Goal: Task Accomplishment & Management: Use online tool/utility

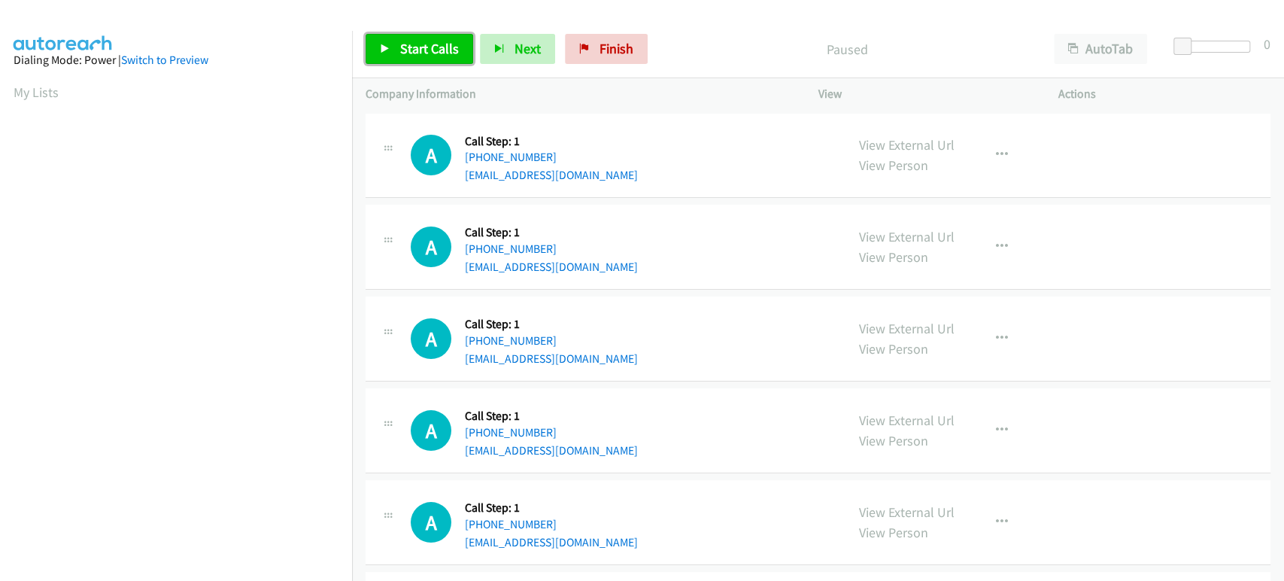
click at [434, 53] on span "Start Calls" at bounding box center [429, 48] width 59 height 17
click at [414, 41] on span "Start Calls" at bounding box center [429, 48] width 59 height 17
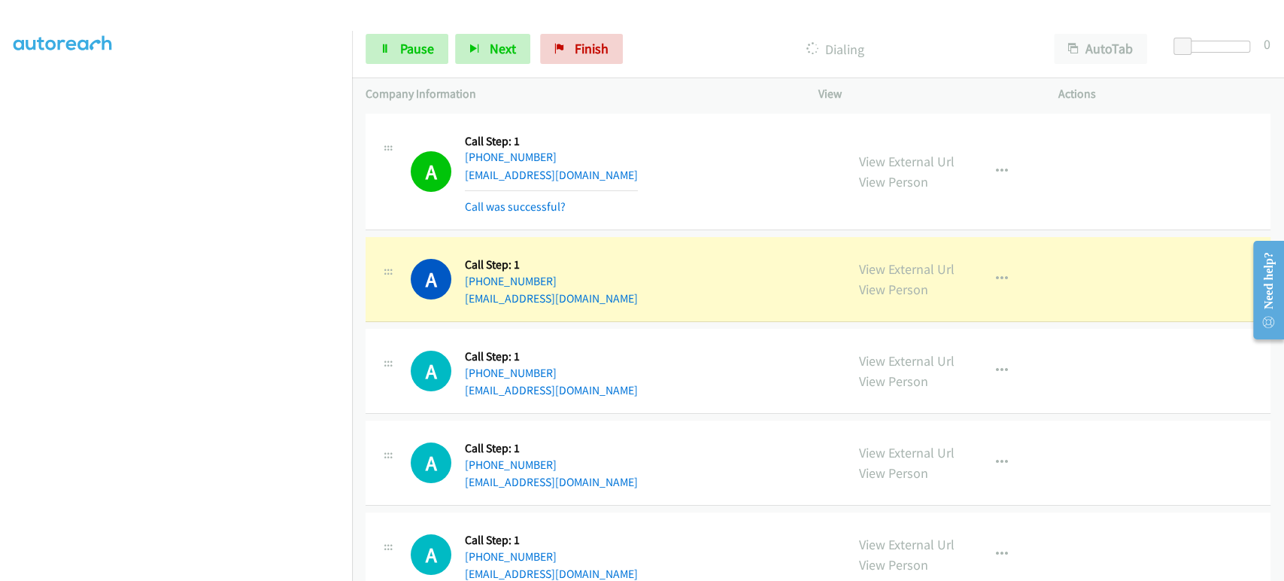
scroll to position [264, 0]
click at [396, 38] on link "Pause" at bounding box center [406, 49] width 83 height 30
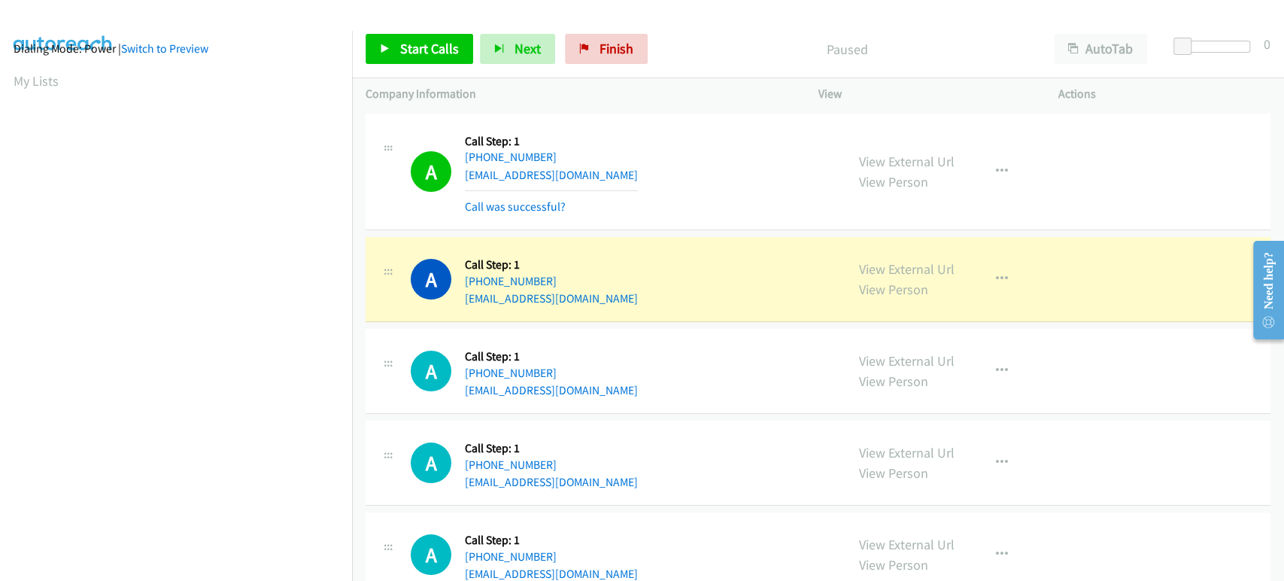
scroll to position [0, 0]
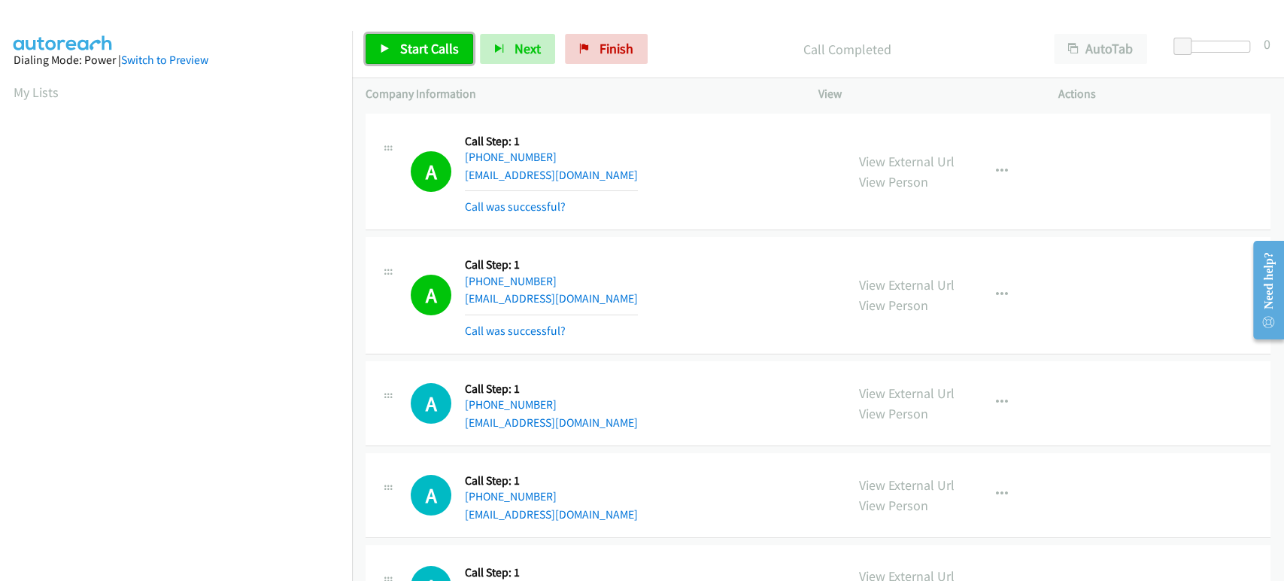
click at [393, 53] on link "Start Calls" at bounding box center [419, 49] width 108 height 30
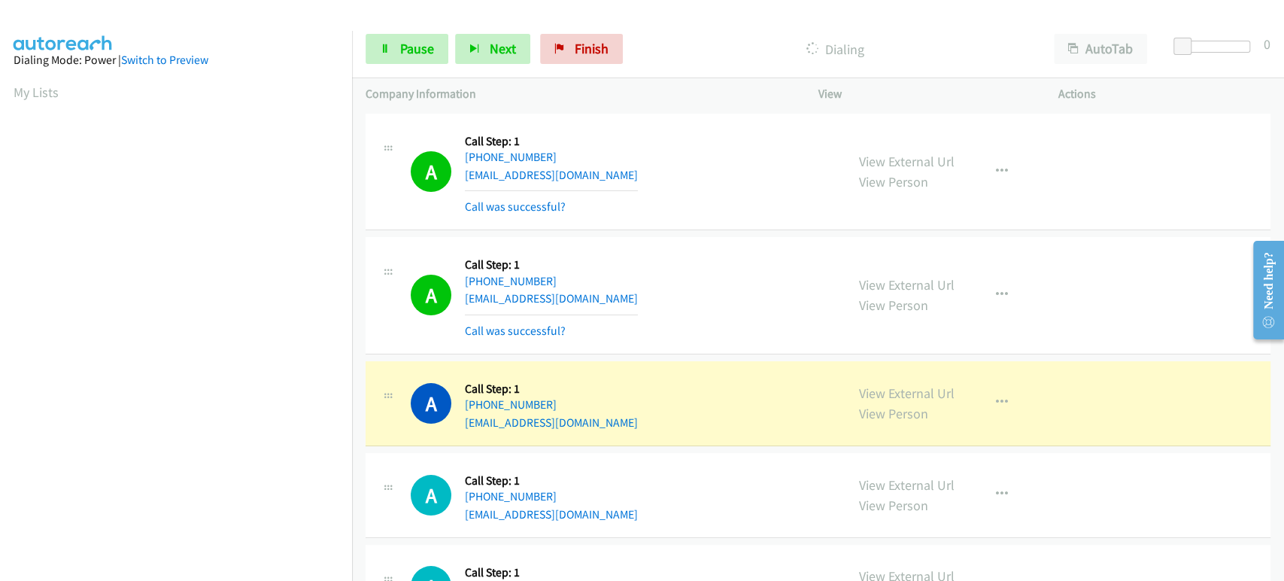
click at [414, 28] on div "Start Calls Pause Next Finish Dialing AutoTab AutoTab 0" at bounding box center [818, 49] width 932 height 58
click at [414, 47] on span "Pause" at bounding box center [417, 48] width 34 height 17
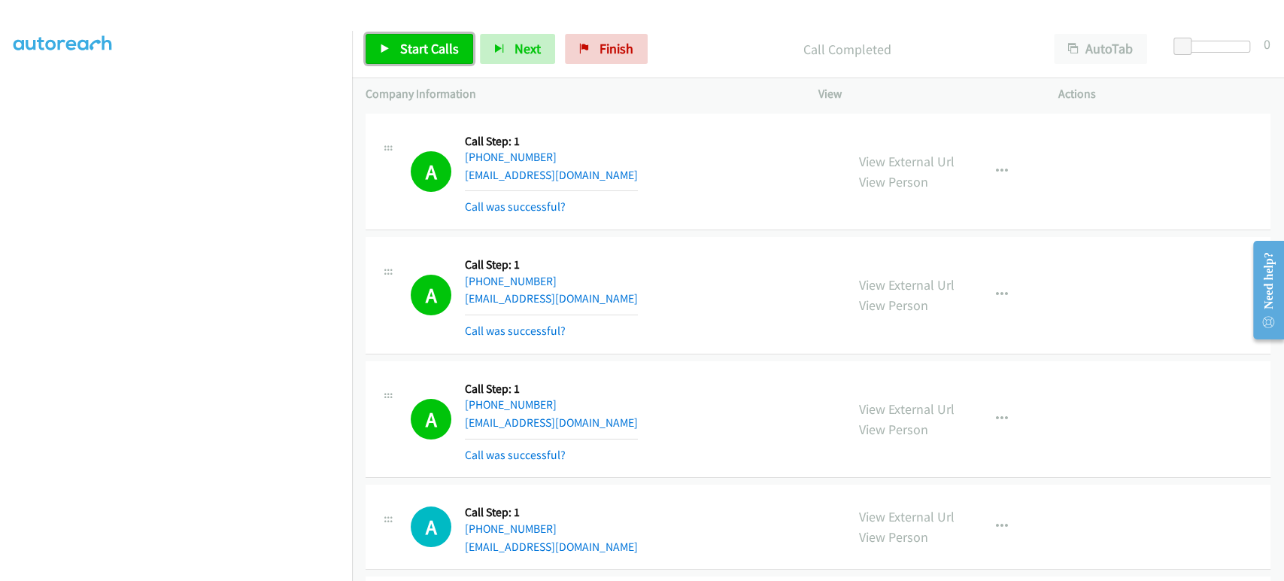
click at [427, 59] on link "Start Calls" at bounding box center [419, 49] width 108 height 30
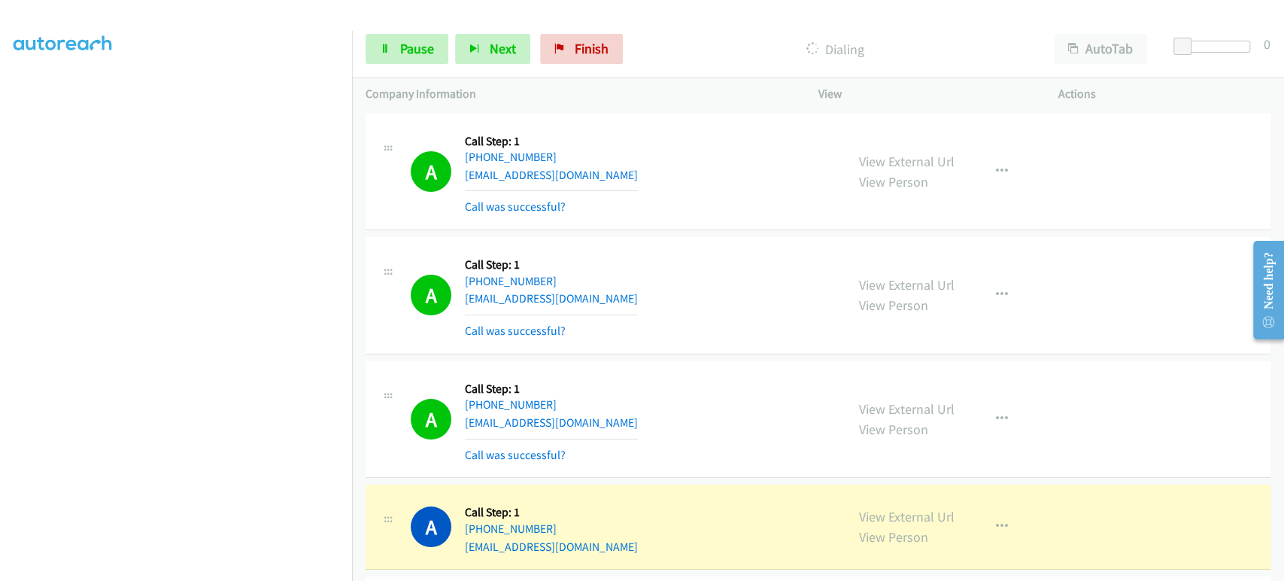
scroll to position [96, 0]
click at [398, 48] on link "Pause" at bounding box center [406, 49] width 83 height 30
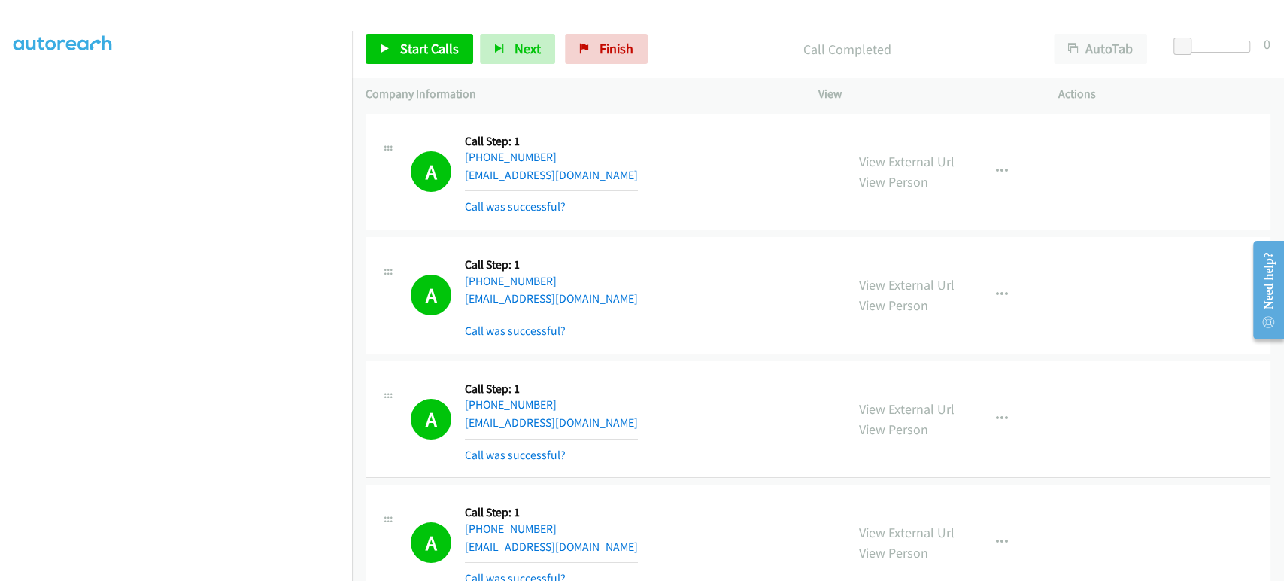
click at [420, 69] on div "Start Calls Pause Next Finish Call Completed AutoTab AutoTab 0" at bounding box center [818, 49] width 932 height 58
click at [419, 62] on link "Start Calls" at bounding box center [419, 49] width 108 height 30
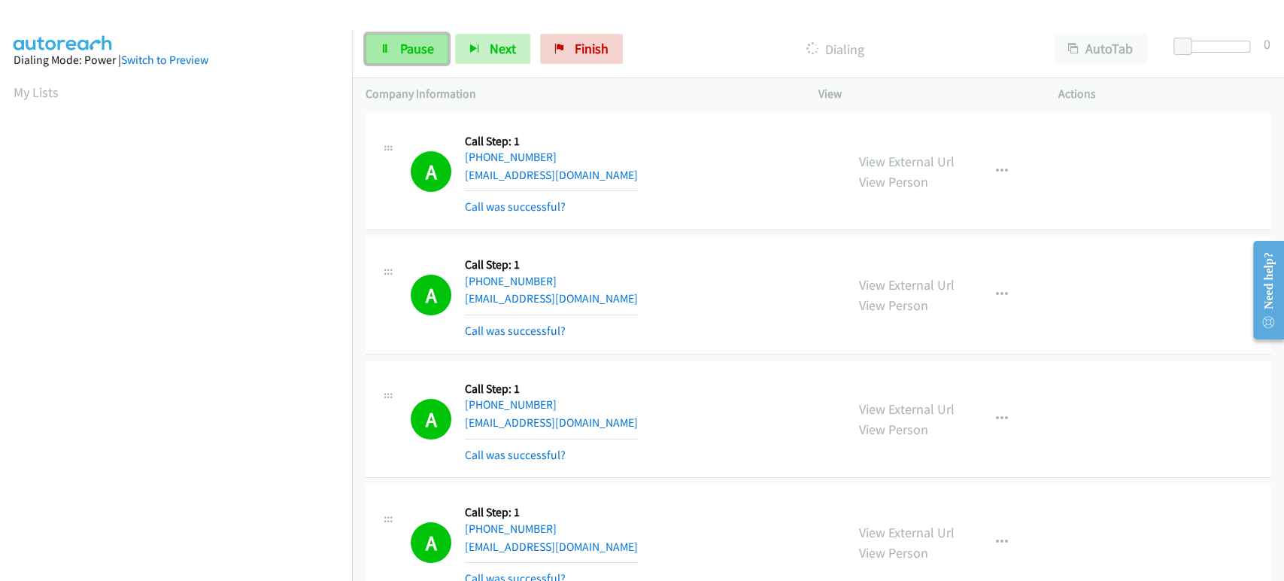
click at [432, 48] on span "Pause" at bounding box center [417, 48] width 34 height 17
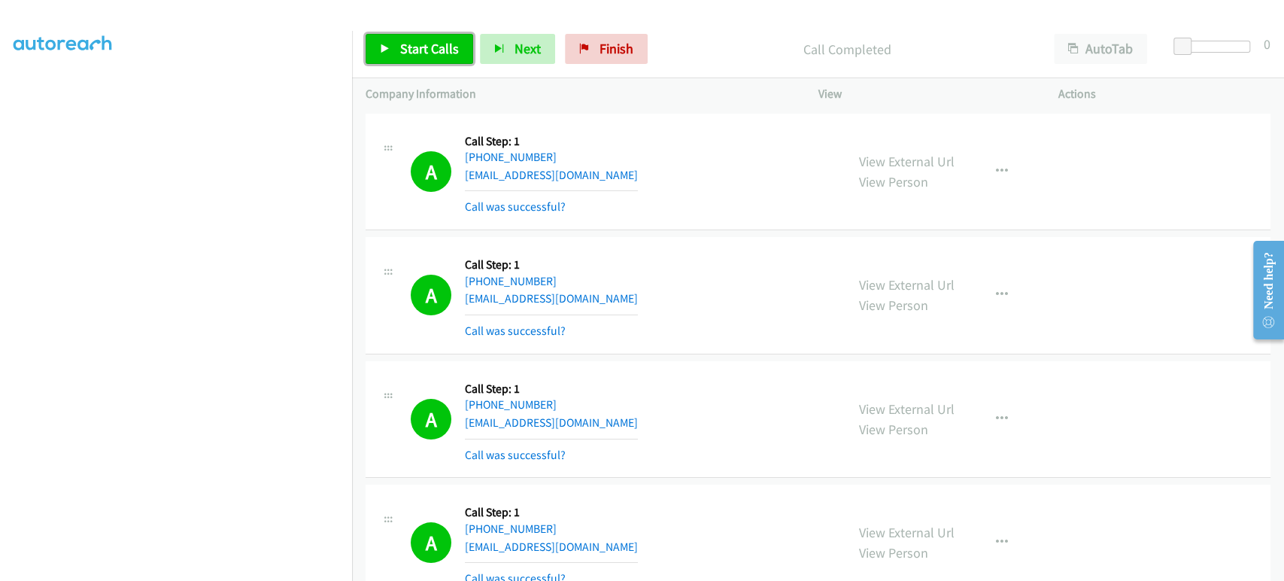
click at [428, 50] on span "Start Calls" at bounding box center [429, 48] width 59 height 17
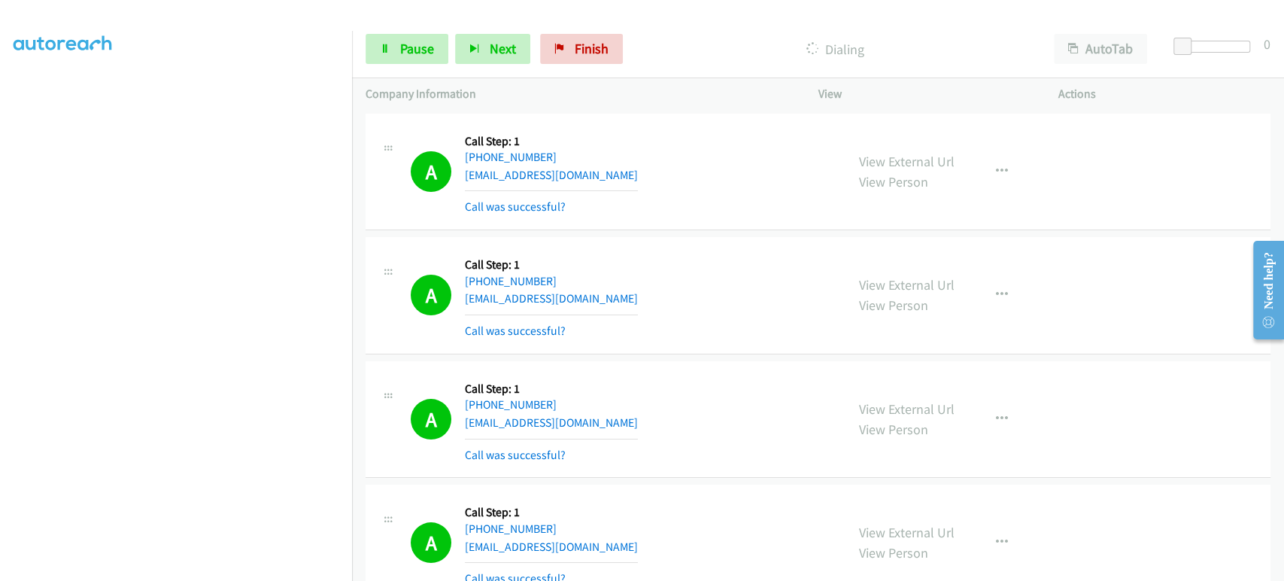
scroll to position [13, 0]
click at [401, 50] on span "Pause" at bounding box center [417, 48] width 34 height 17
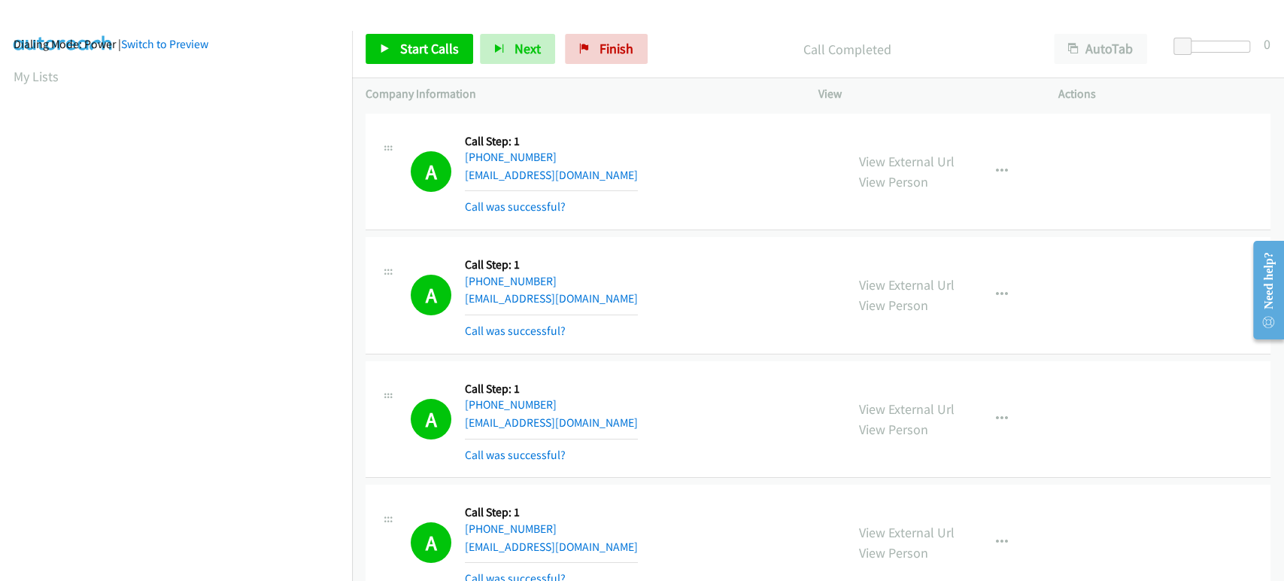
scroll to position [0, 0]
click at [408, 50] on span "Start Calls" at bounding box center [429, 48] width 59 height 17
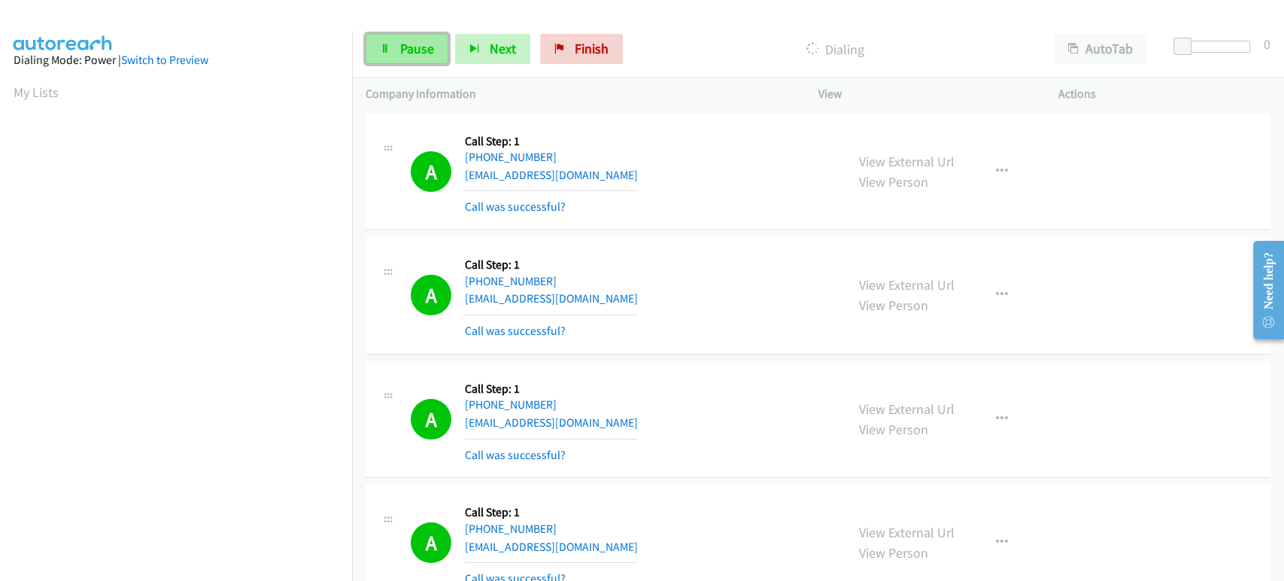
click at [393, 53] on link "Pause" at bounding box center [406, 49] width 83 height 30
click at [416, 48] on span "Start Calls" at bounding box center [429, 48] width 59 height 17
click at [408, 47] on span "Pause" at bounding box center [417, 48] width 34 height 17
click at [408, 47] on span "Start Calls" at bounding box center [429, 48] width 59 height 17
click at [405, 46] on span "Pause" at bounding box center [417, 48] width 34 height 17
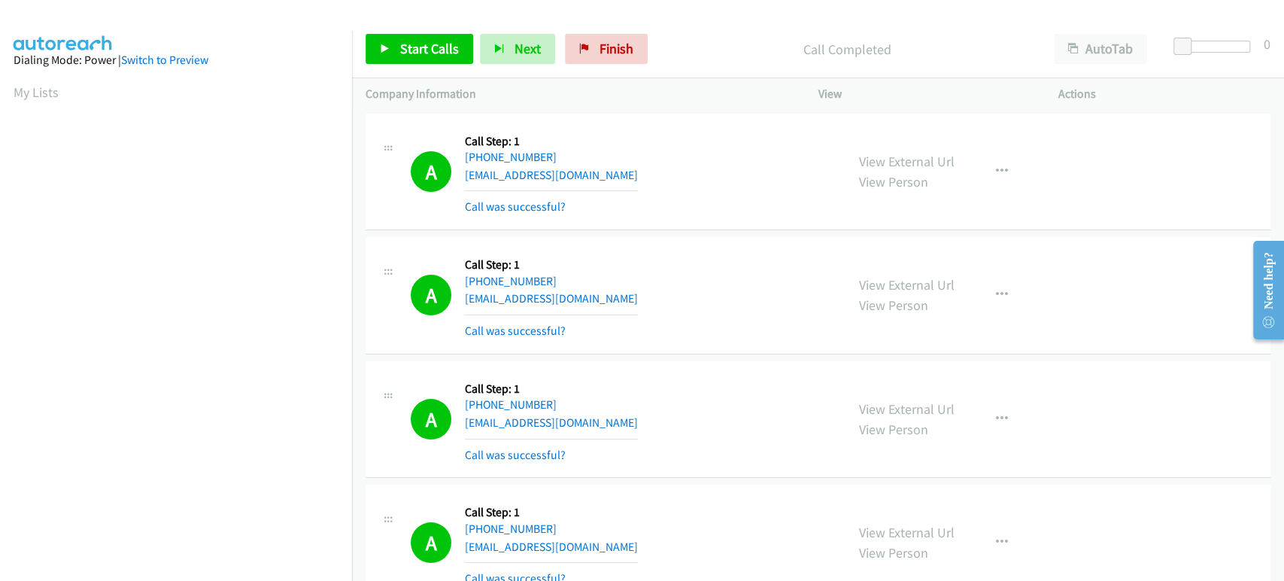
scroll to position [264, 0]
click at [420, 47] on span "Start Calls" at bounding box center [429, 48] width 59 height 17
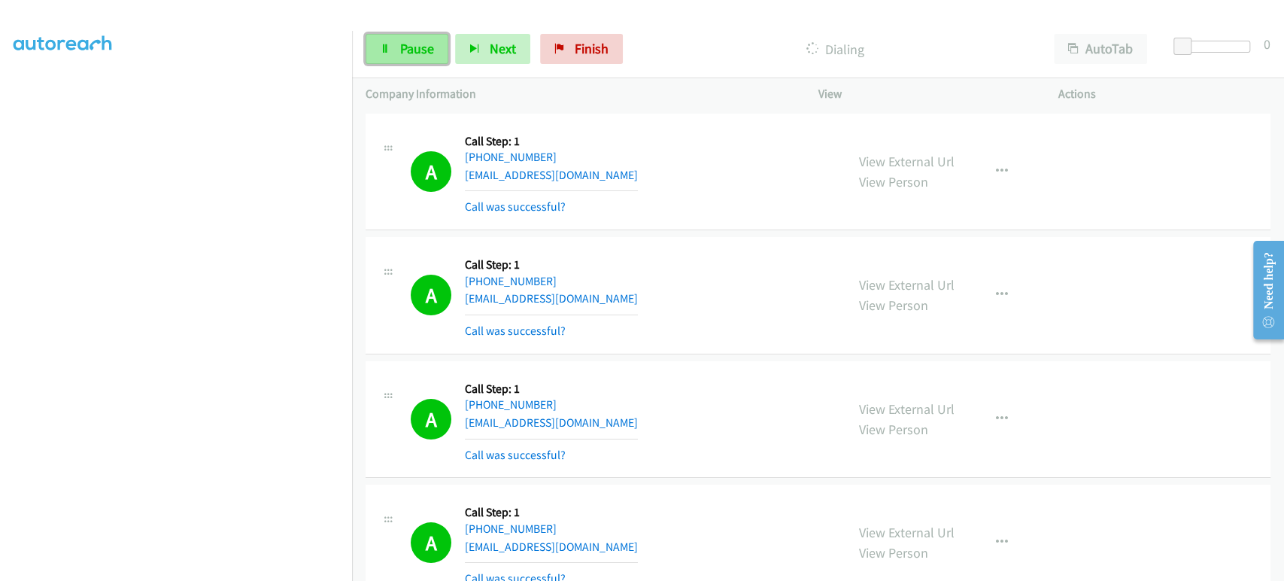
click at [411, 50] on span "Pause" at bounding box center [417, 48] width 34 height 17
click at [442, 53] on span "Start Calls" at bounding box center [429, 48] width 59 height 17
click at [397, 46] on link "Pause" at bounding box center [406, 49] width 83 height 30
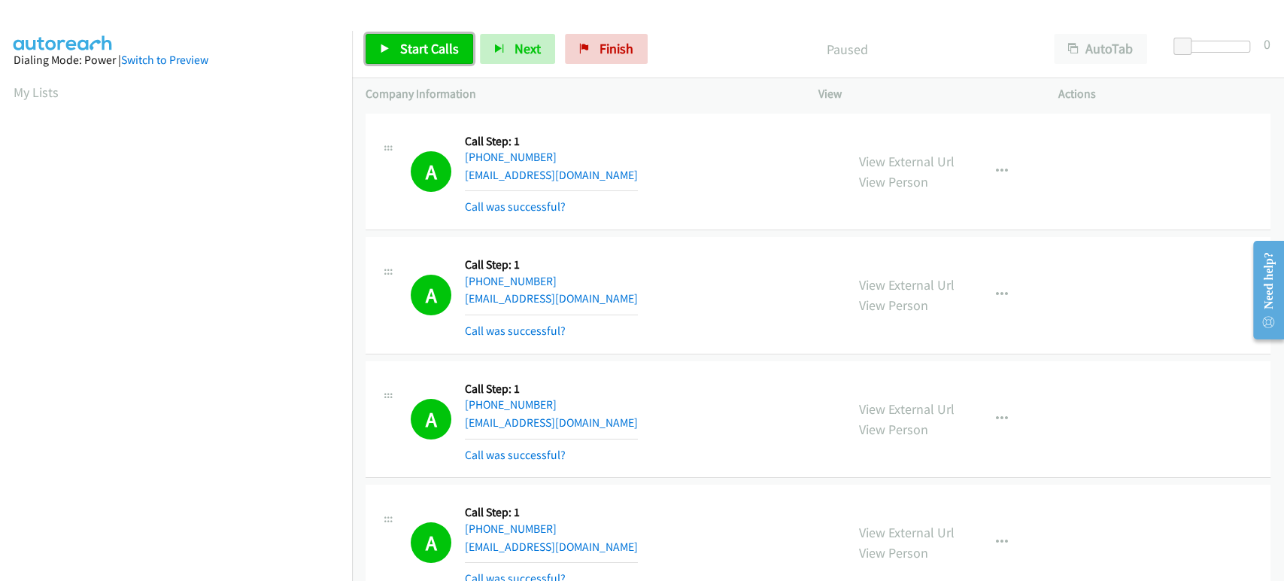
click at [395, 56] on link "Start Calls" at bounding box center [419, 49] width 108 height 30
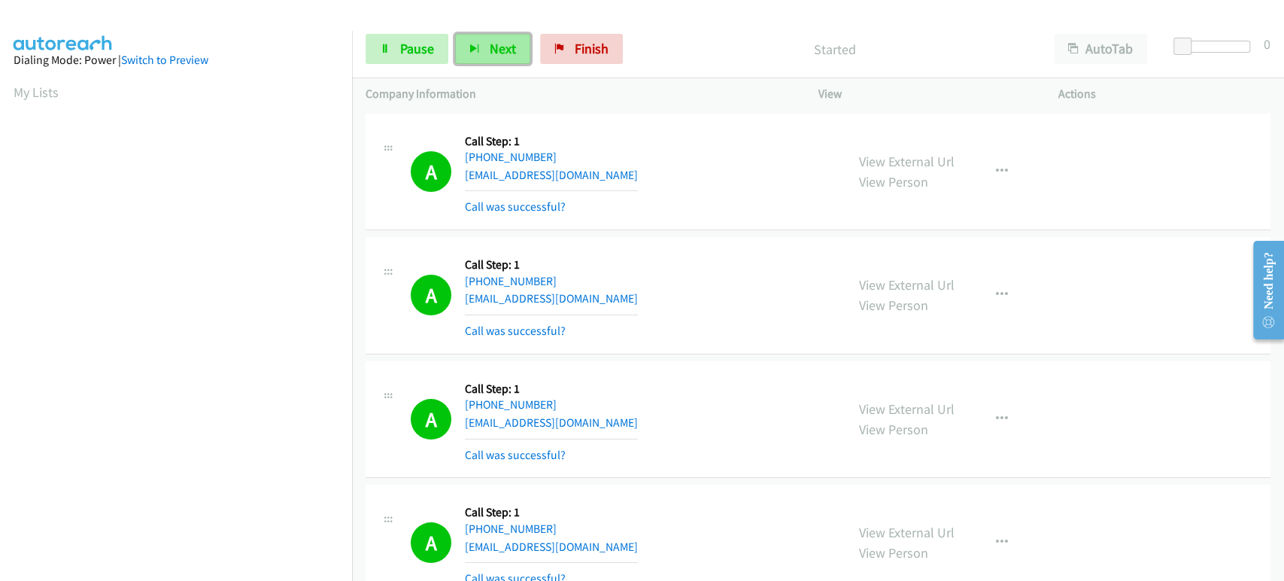
click at [490, 43] on span "Next" at bounding box center [503, 48] width 26 height 17
click at [417, 49] on span "Pause" at bounding box center [417, 48] width 34 height 17
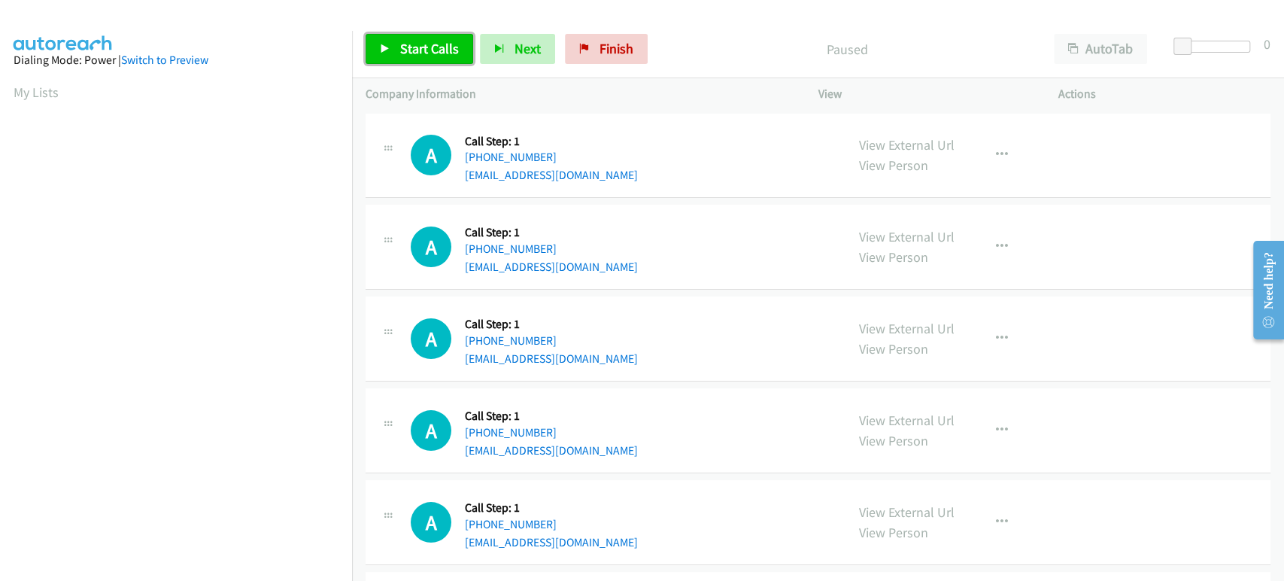
click at [432, 51] on span "Start Calls" at bounding box center [429, 48] width 59 height 17
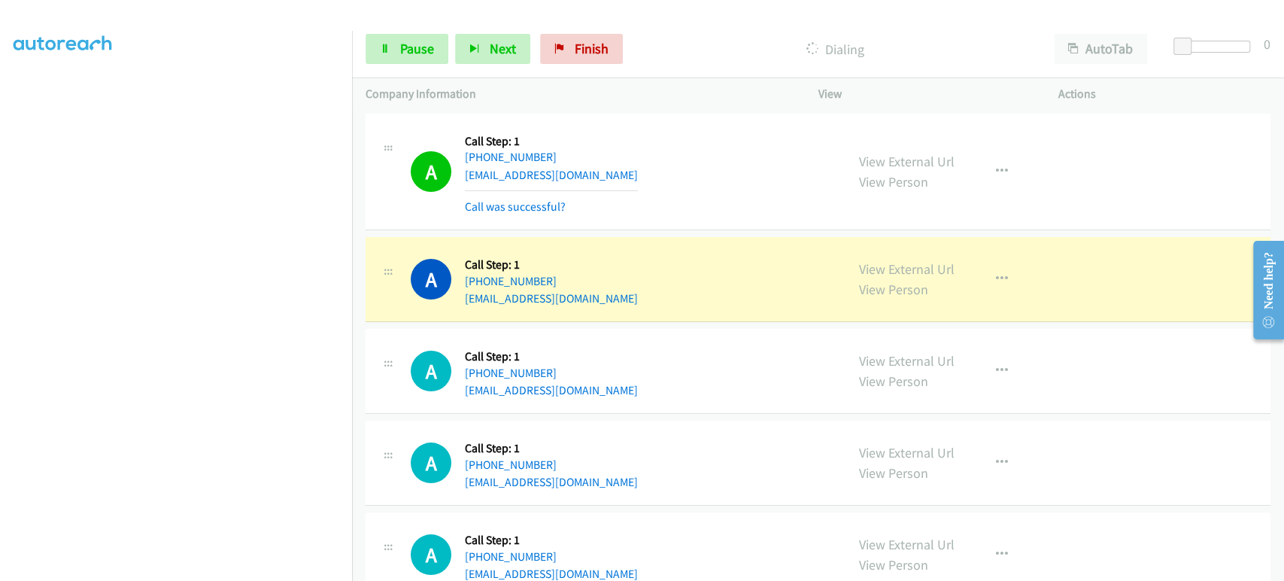
scroll to position [264, 0]
click at [193, 568] on section at bounding box center [176, 224] width 325 height 720
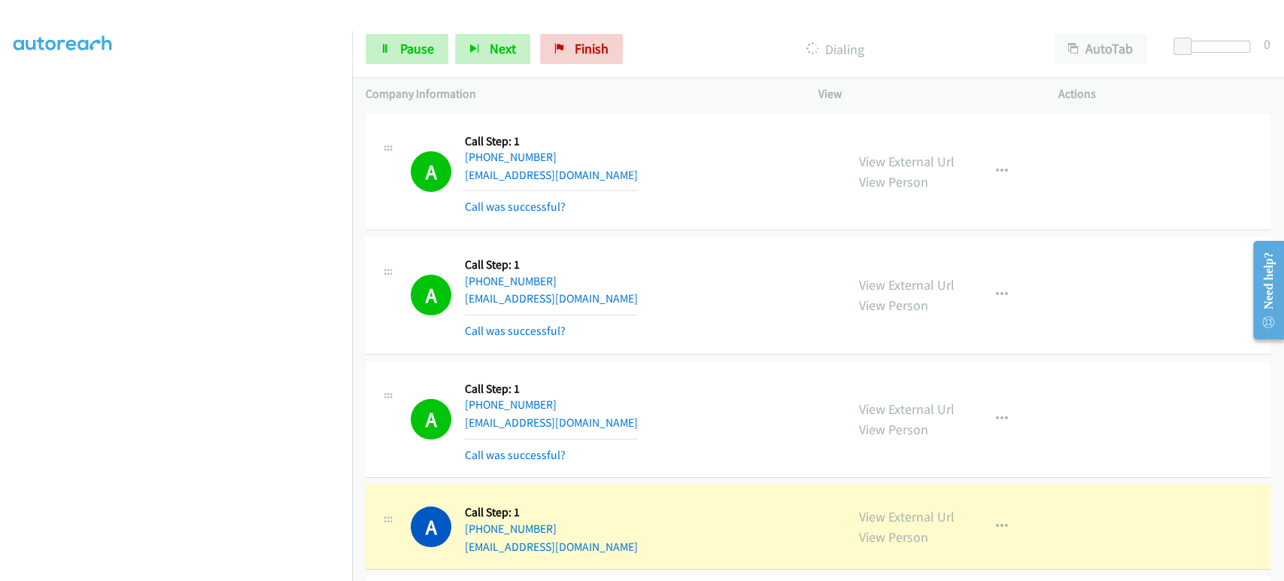
scroll to position [0, 0]
click at [394, 47] on link "Pause" at bounding box center [406, 49] width 83 height 30
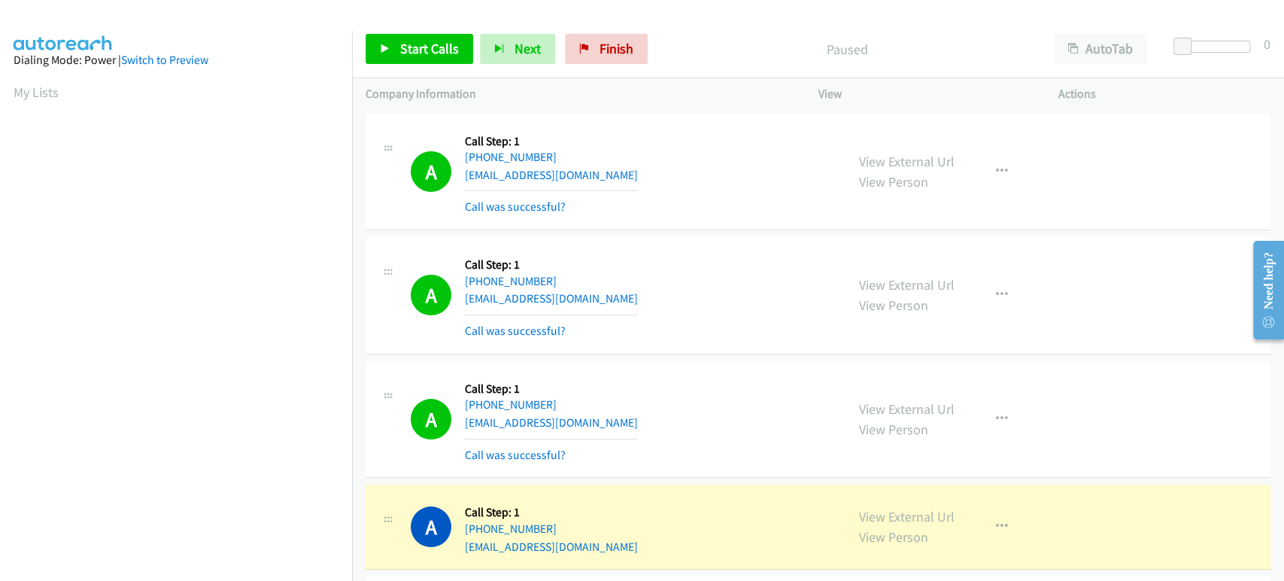
scroll to position [264, 0]
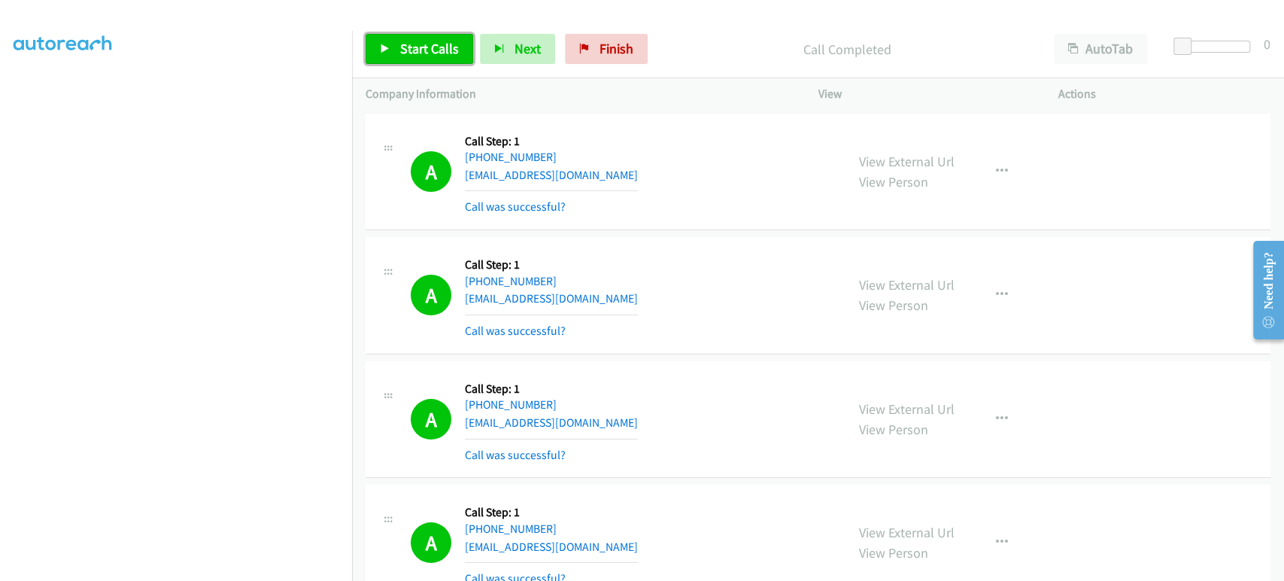
drag, startPoint x: 396, startPoint y: 53, endPoint x: 443, endPoint y: 62, distance: 47.5
click at [396, 53] on link "Start Calls" at bounding box center [419, 49] width 108 height 30
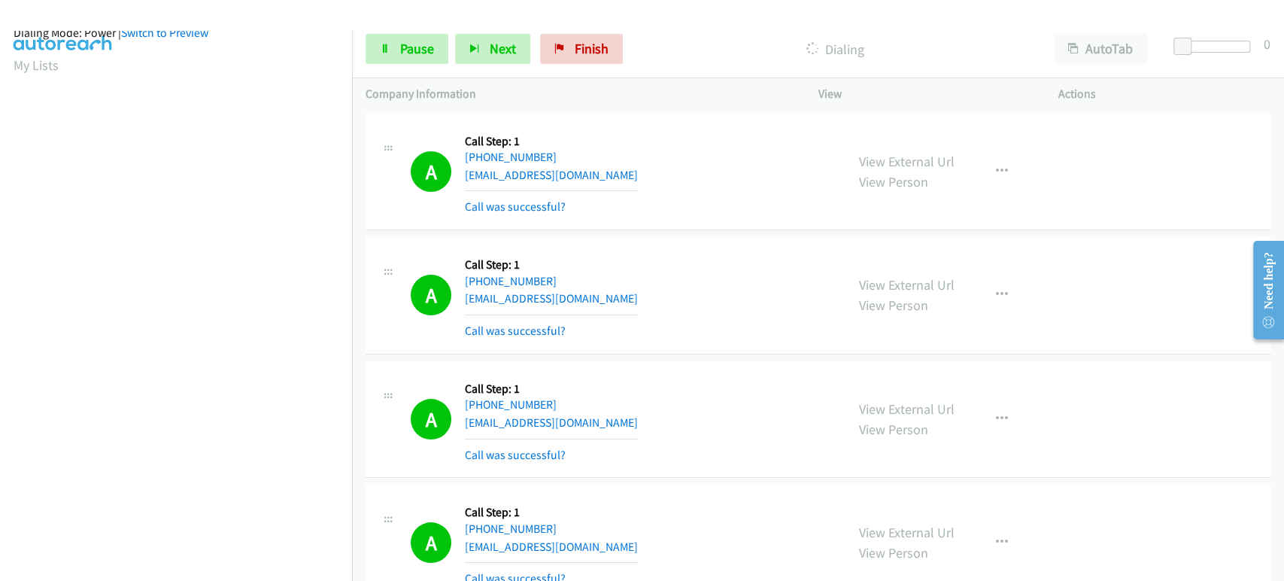
scroll to position [0, 0]
click at [416, 53] on span "Pause" at bounding box center [417, 48] width 34 height 17
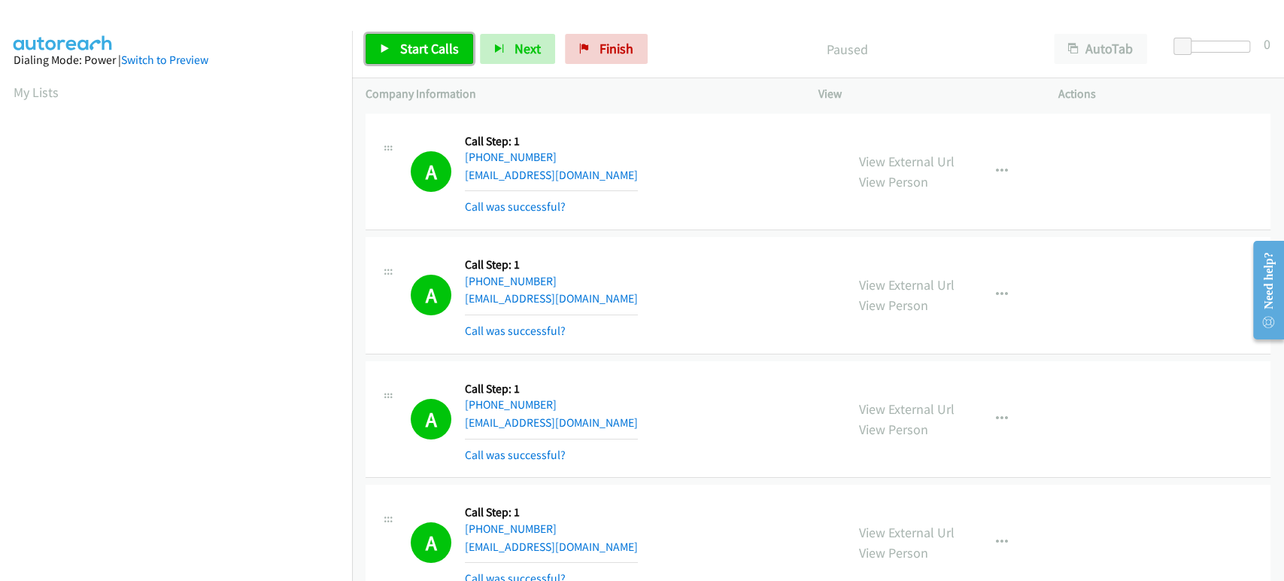
click at [409, 56] on span "Start Calls" at bounding box center [429, 48] width 59 height 17
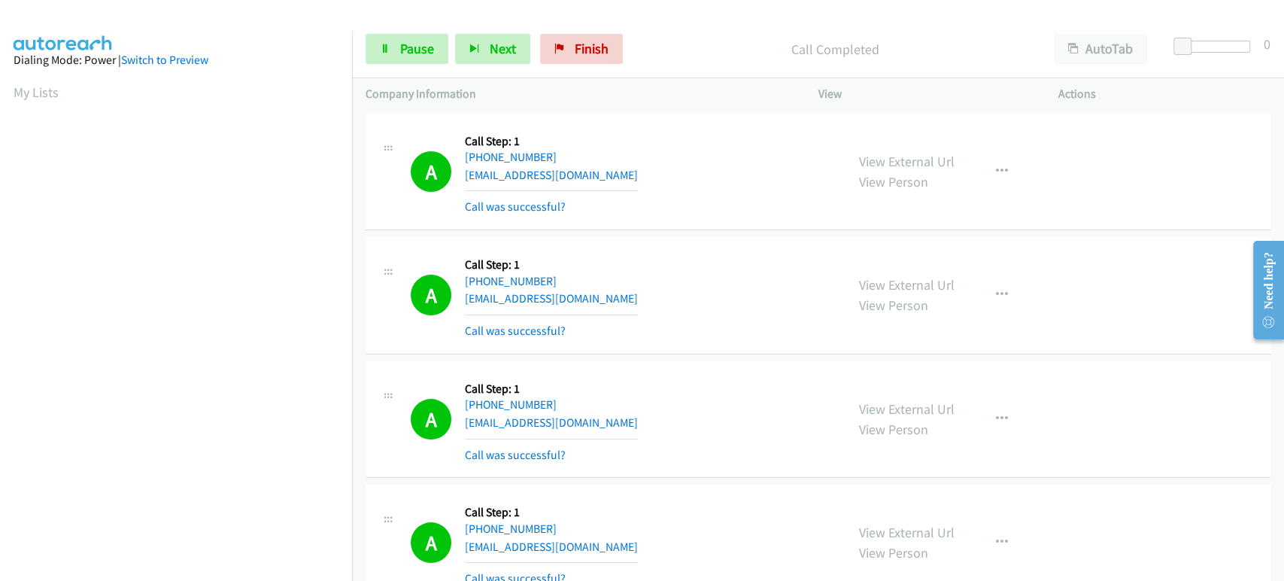
scroll to position [264, 0]
click at [414, 47] on span "Pause" at bounding box center [417, 48] width 34 height 17
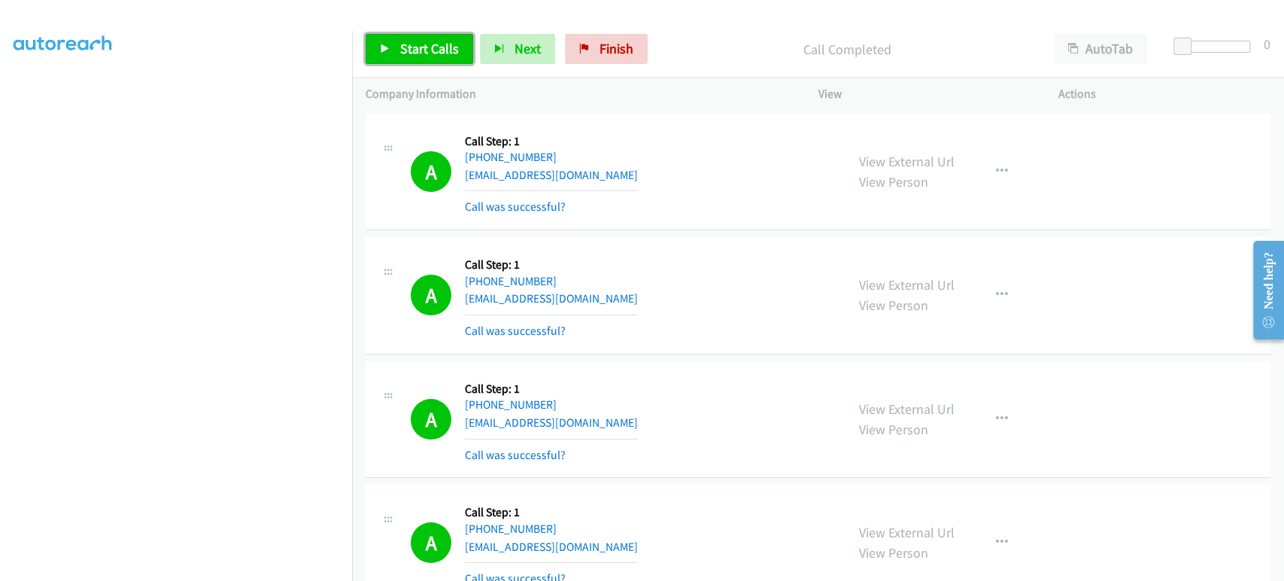
click at [397, 52] on link "Start Calls" at bounding box center [419, 49] width 108 height 30
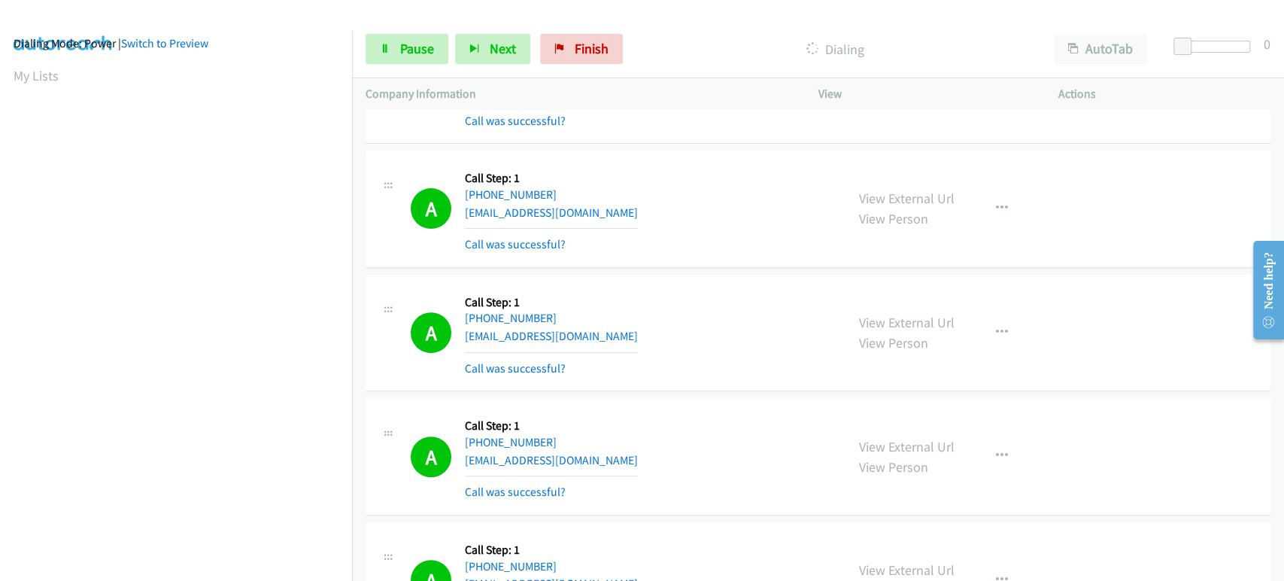
scroll to position [0, 0]
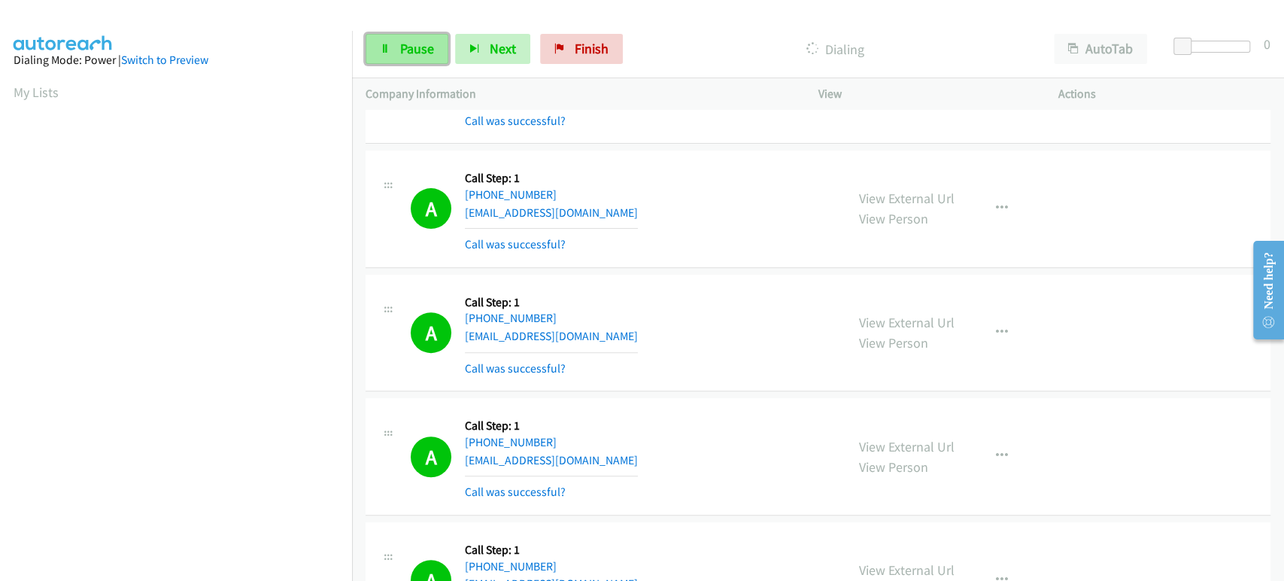
click at [397, 43] on link "Pause" at bounding box center [406, 49] width 83 height 30
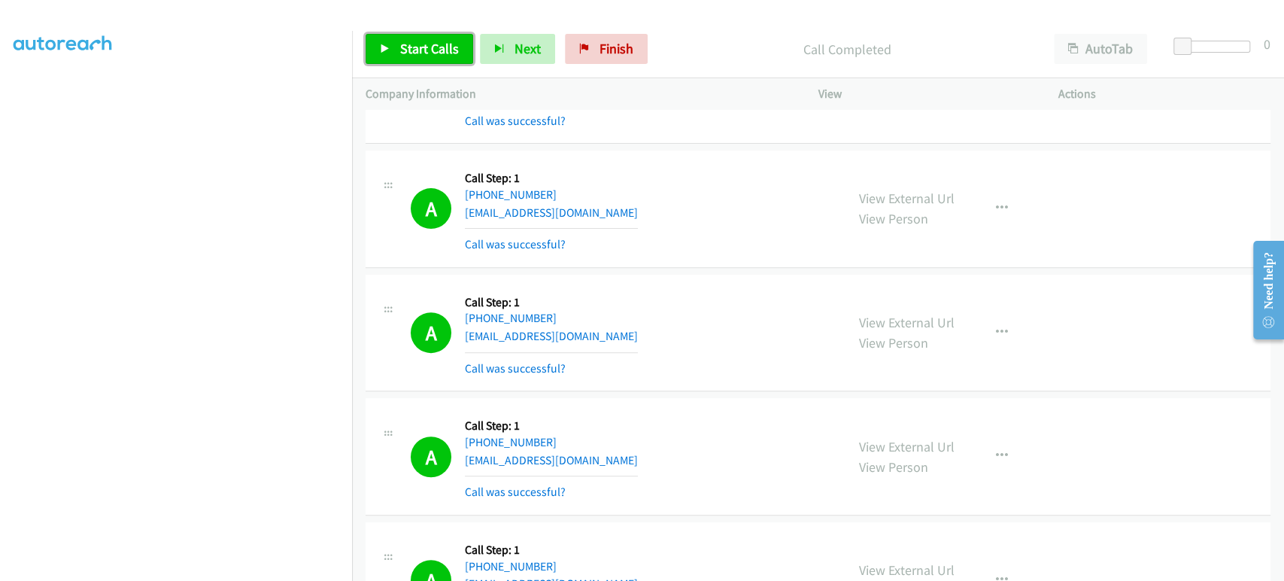
click at [414, 41] on span "Start Calls" at bounding box center [429, 48] width 59 height 17
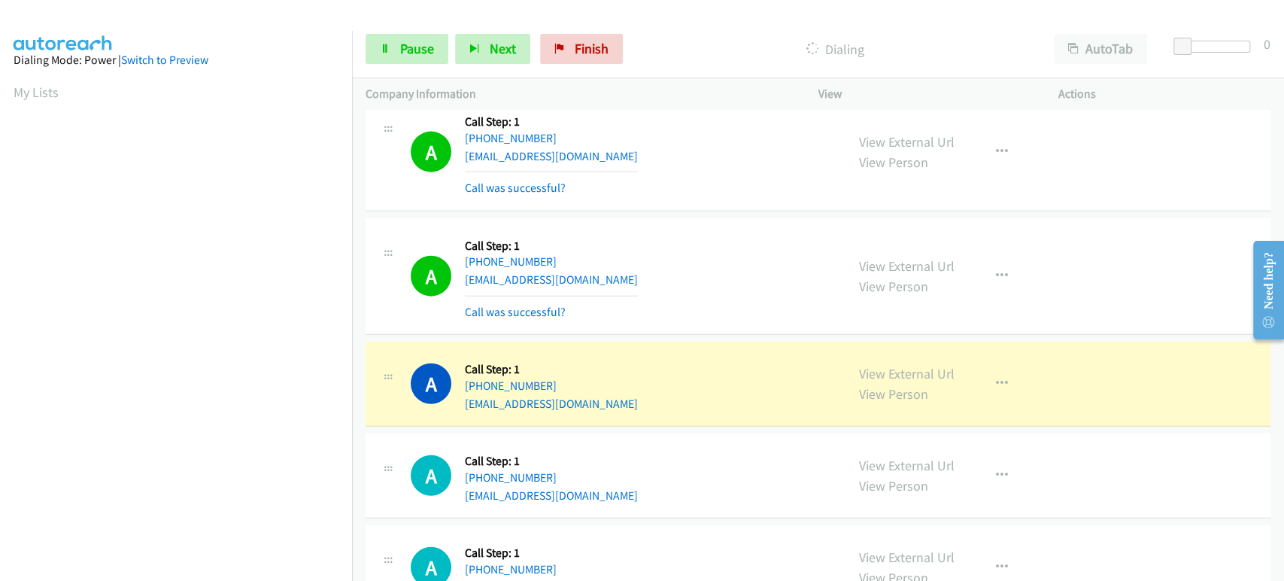
scroll to position [2423, 0]
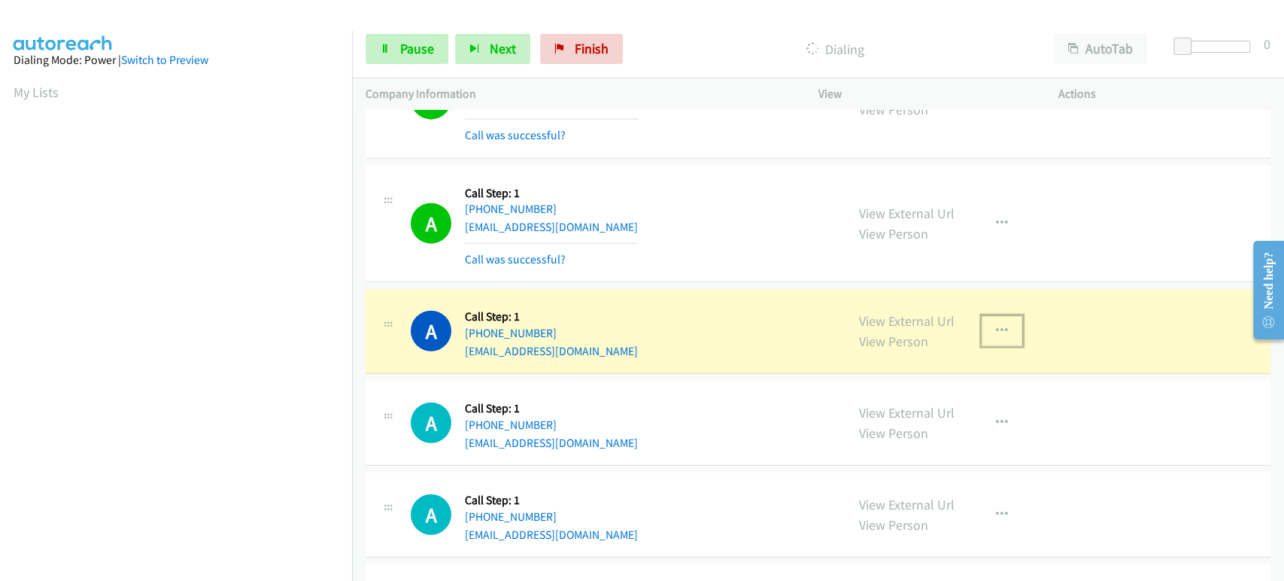
click at [985, 323] on button "button" at bounding box center [1001, 331] width 41 height 30
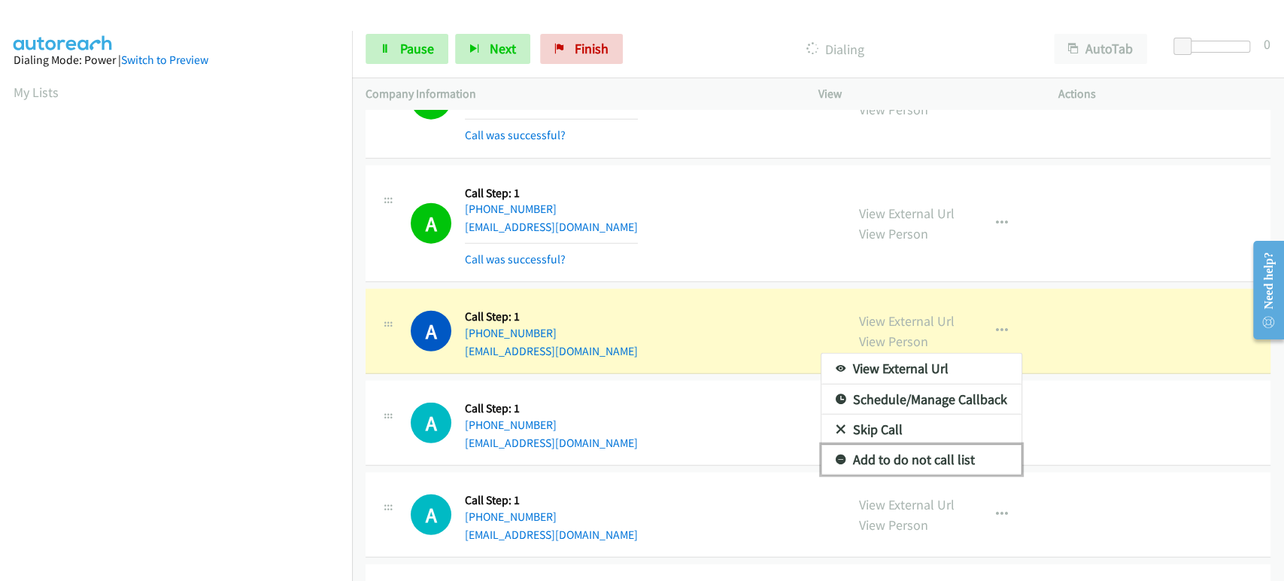
click at [954, 454] on link "Add to do not call list" at bounding box center [921, 459] width 200 height 30
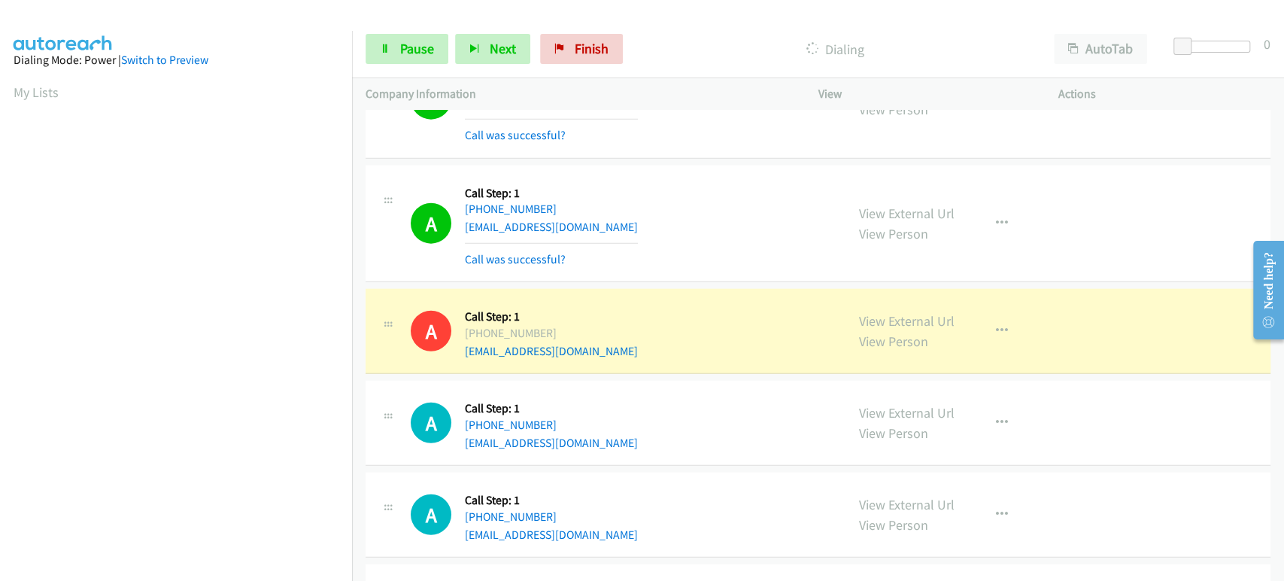
scroll to position [264, 0]
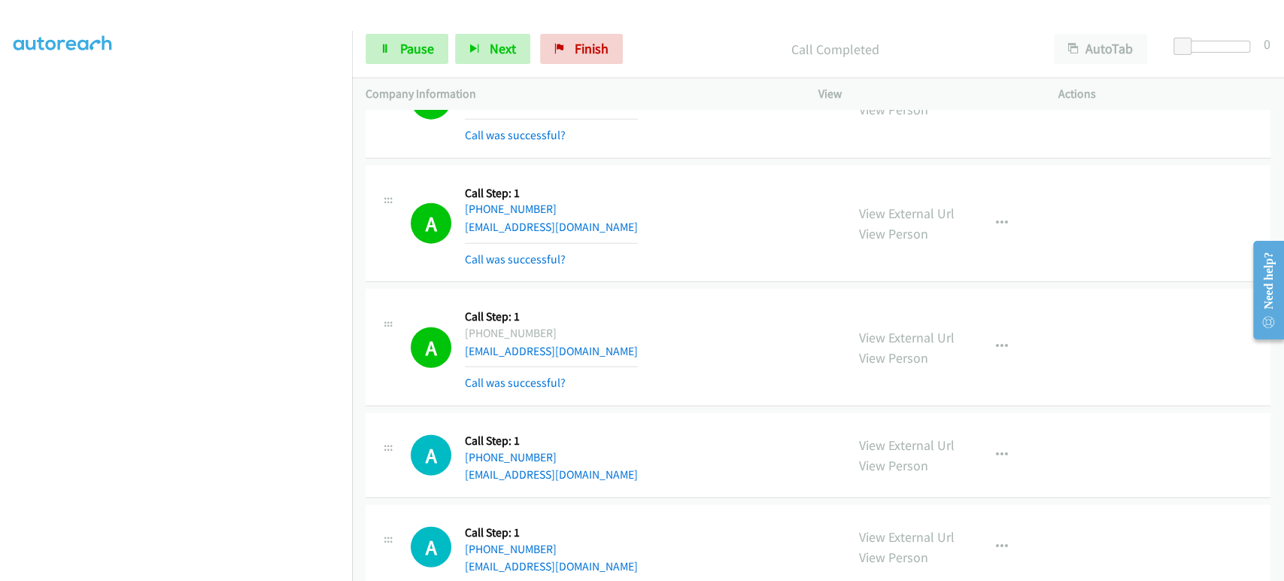
drag, startPoint x: 1193, startPoint y: 55, endPoint x: 1196, endPoint y: 34, distance: 21.4
click at [1196, 34] on div "Start Calls Pause Next Finish Call Completed AutoTab AutoTab 0" at bounding box center [818, 49] width 932 height 58
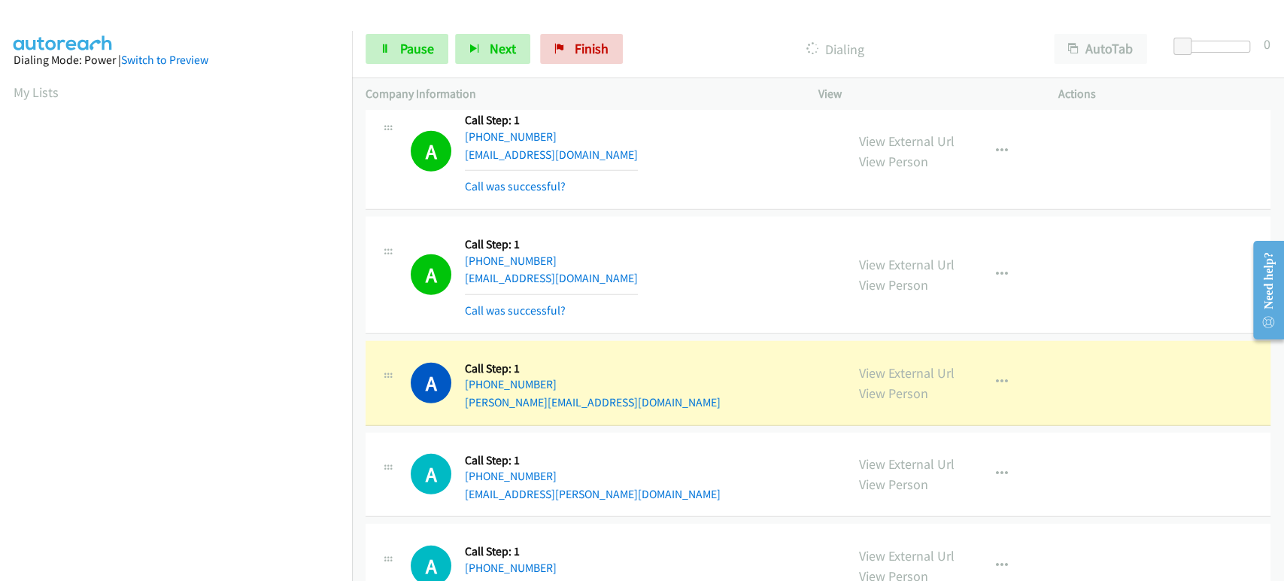
scroll to position [2924, 0]
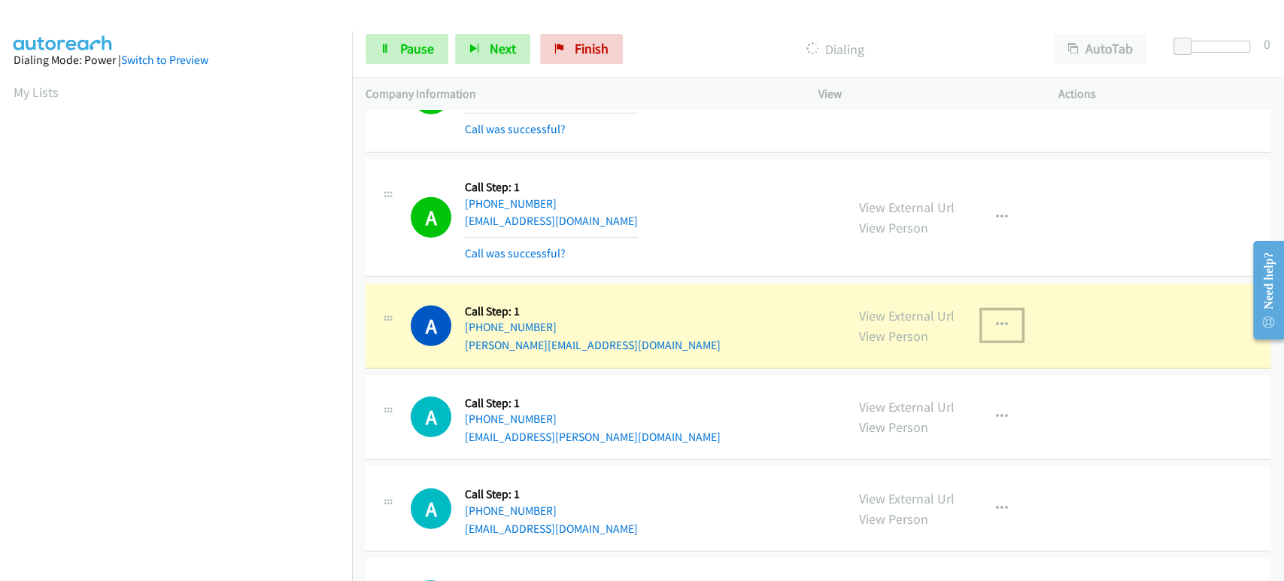
click at [998, 319] on icon "button" at bounding box center [1002, 325] width 12 height 12
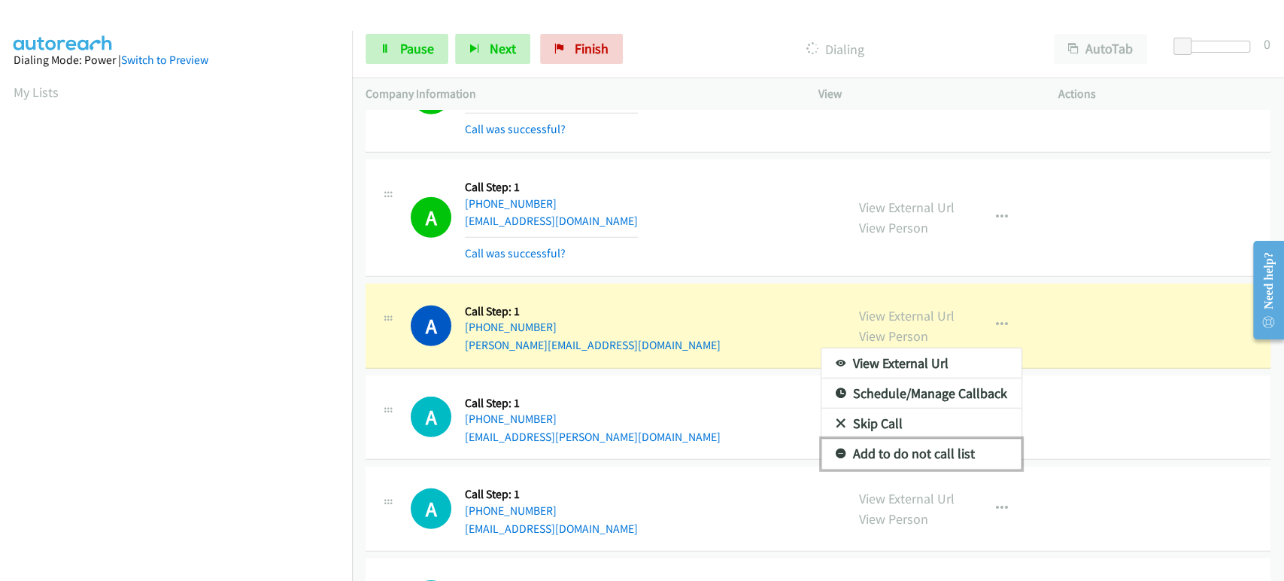
click at [917, 445] on link "Add to do not call list" at bounding box center [921, 453] width 200 height 30
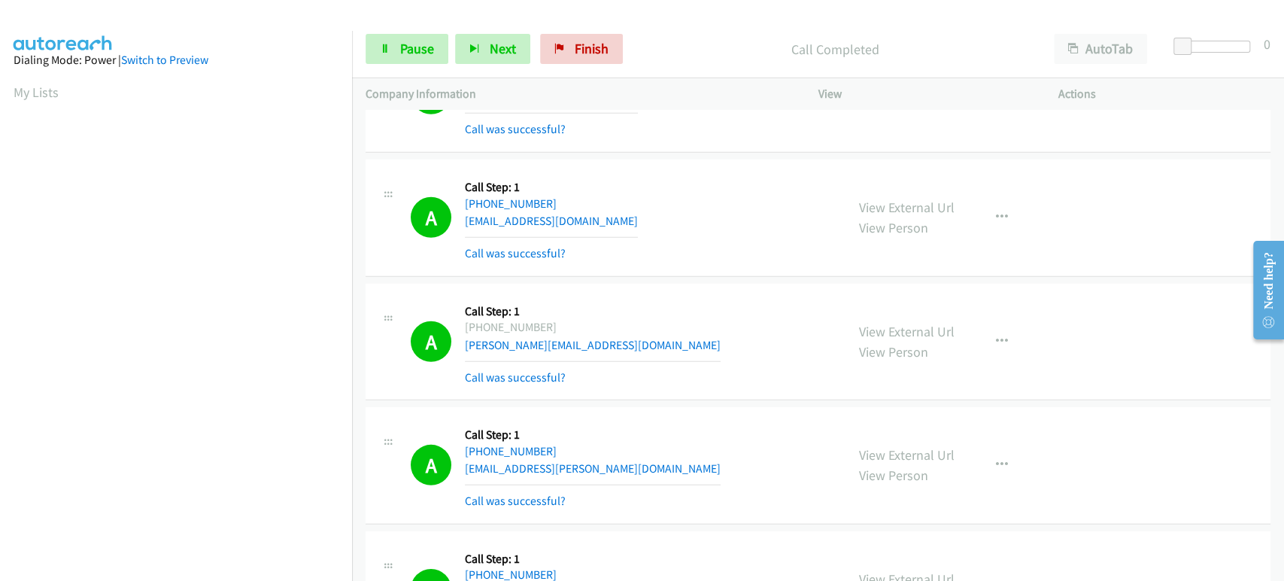
scroll to position [264, 0]
click at [393, 53] on link "Pause" at bounding box center [406, 49] width 83 height 30
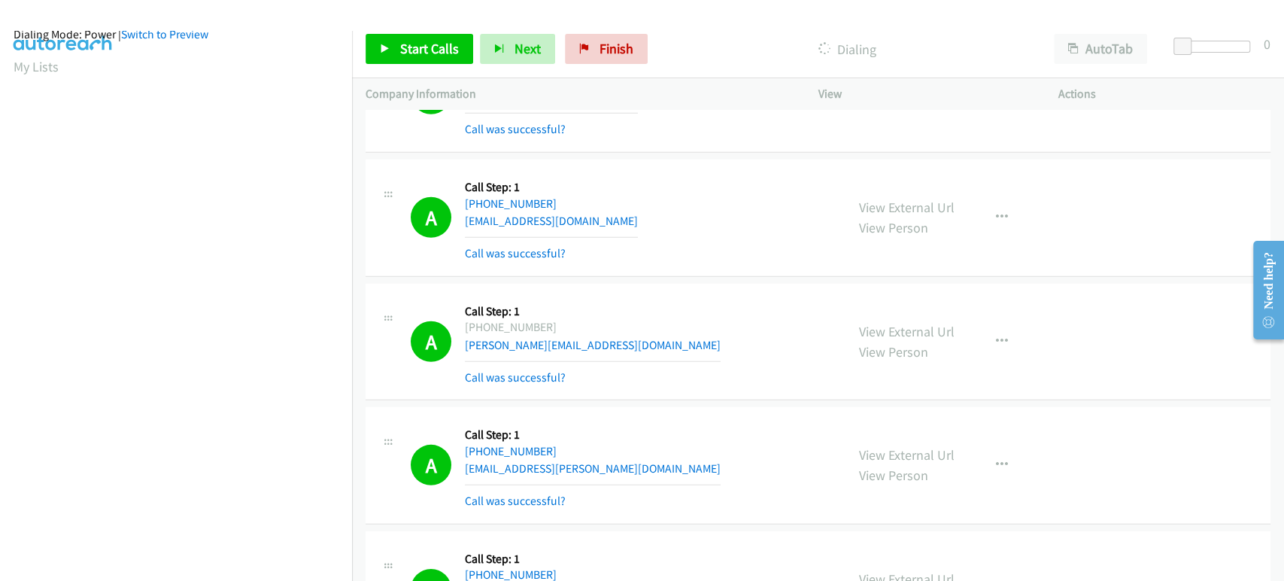
scroll to position [0, 0]
click at [407, 51] on span "Start Calls" at bounding box center [429, 48] width 59 height 17
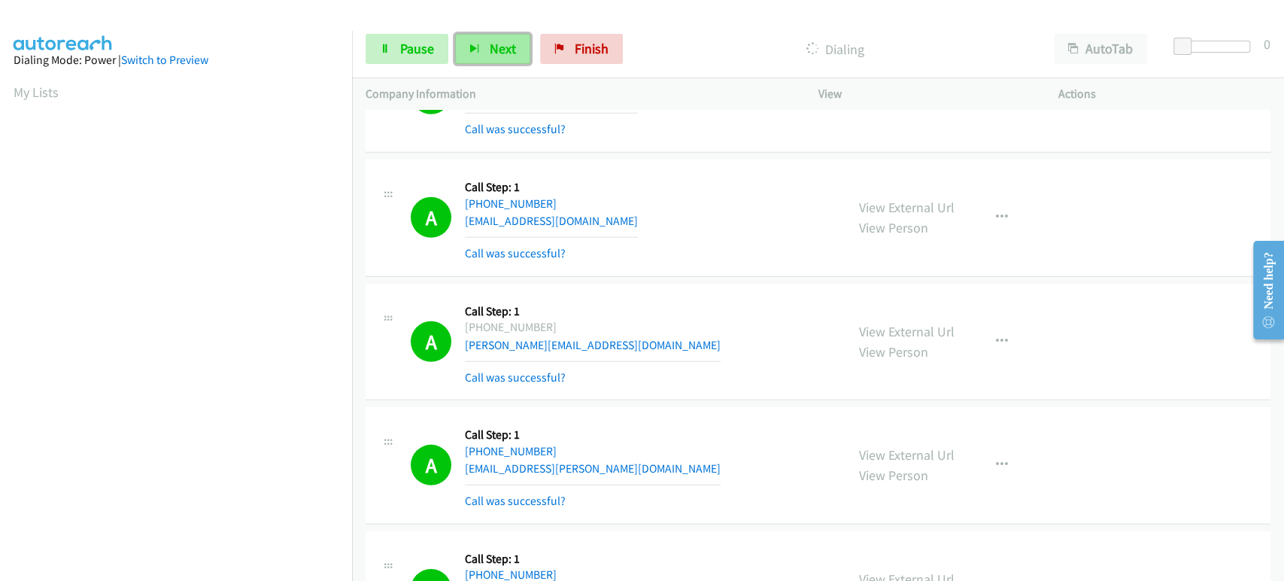
click at [493, 51] on span "Next" at bounding box center [503, 48] width 26 height 17
click at [388, 45] on icon at bounding box center [385, 49] width 11 height 11
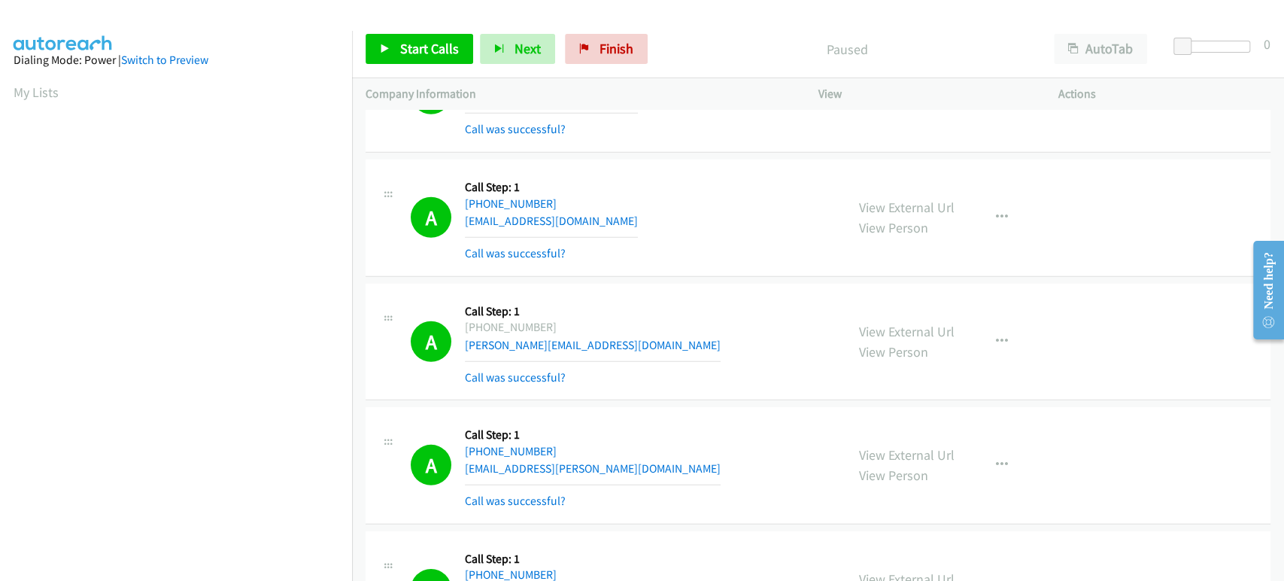
scroll to position [264, 0]
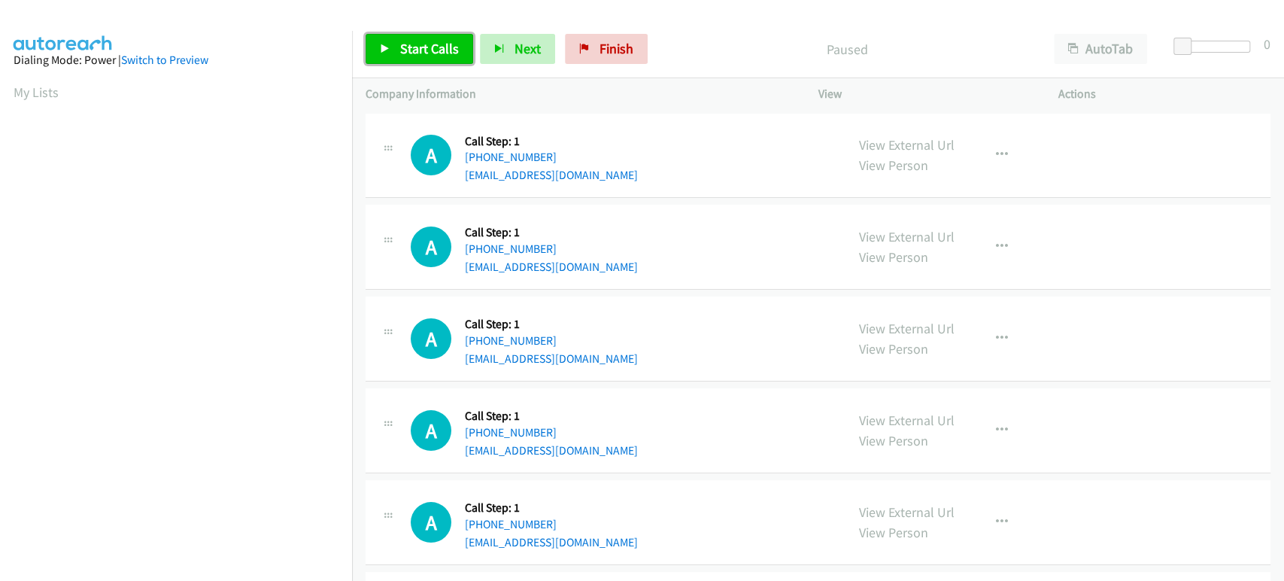
click at [420, 47] on span "Start Calls" at bounding box center [429, 48] width 59 height 17
click at [385, 44] on icon at bounding box center [385, 49] width 11 height 11
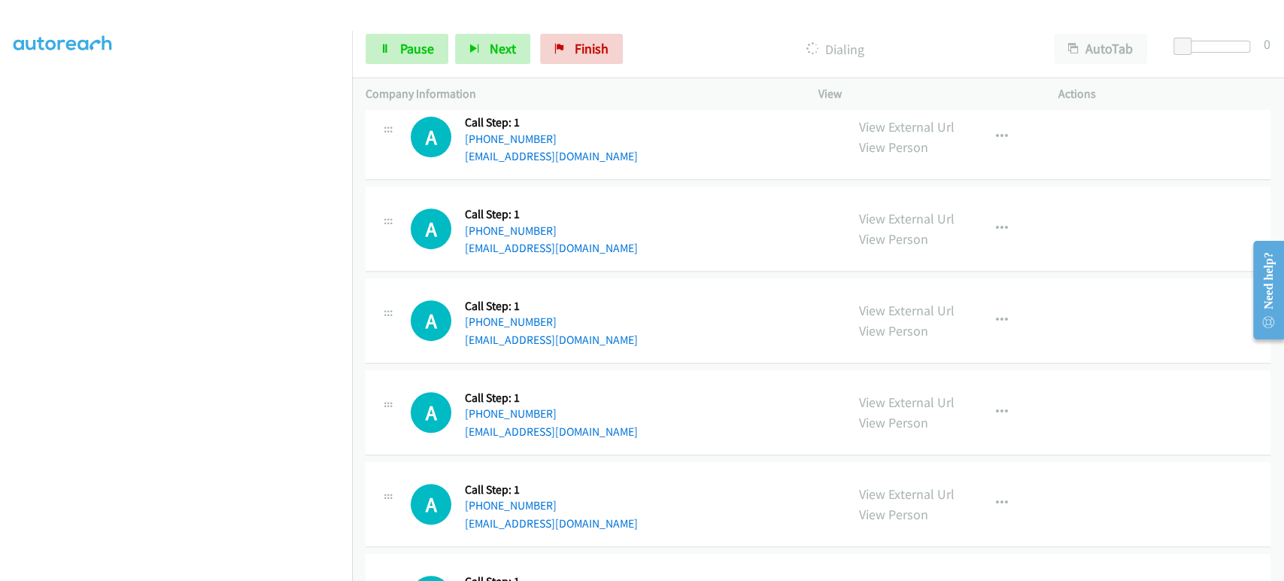
scroll to position [250, 0]
click at [394, 56] on link "Pause" at bounding box center [406, 49] width 83 height 30
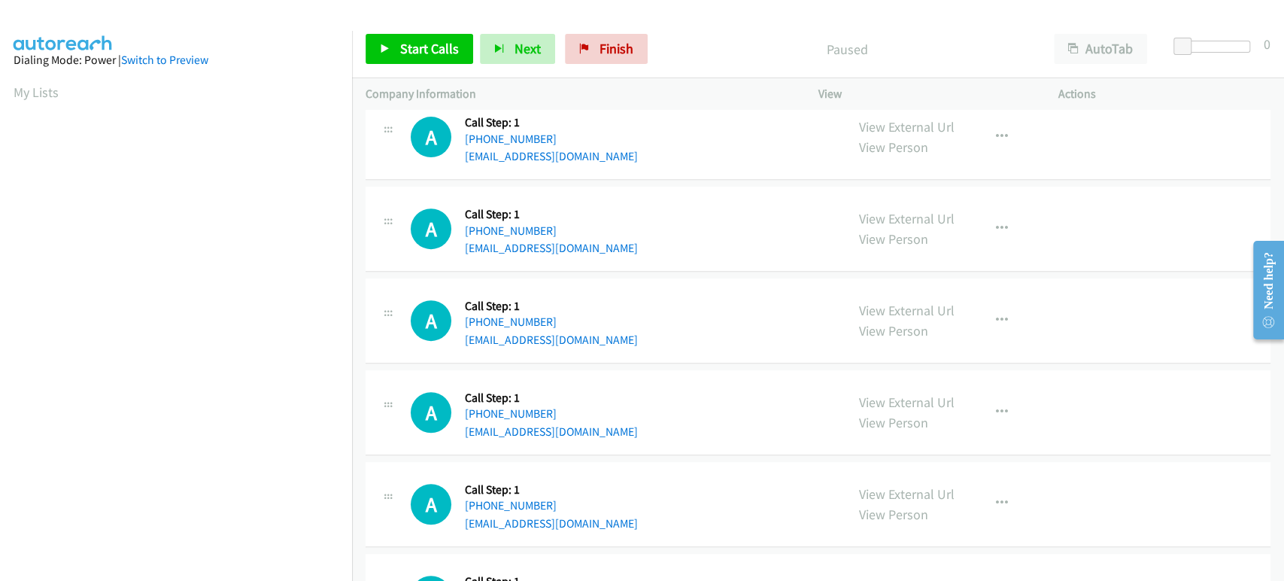
scroll to position [450, 0]
click at [439, 41] on span "Start Calls" at bounding box center [429, 48] width 59 height 17
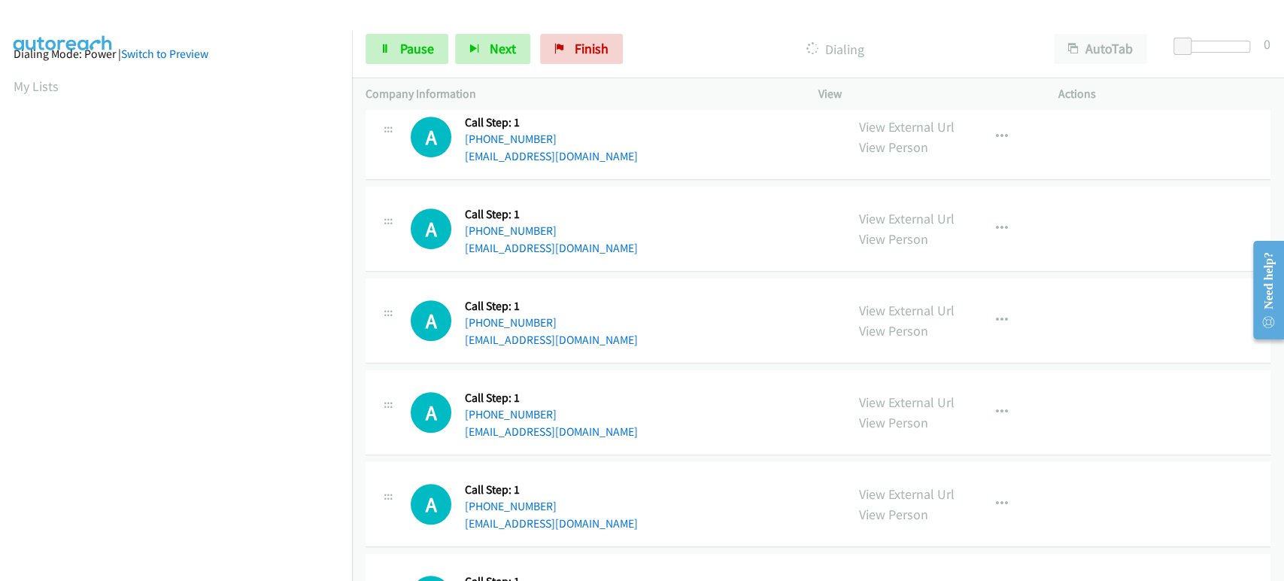
scroll to position [0, 0]
click at [414, 47] on span "Pause" at bounding box center [417, 48] width 34 height 17
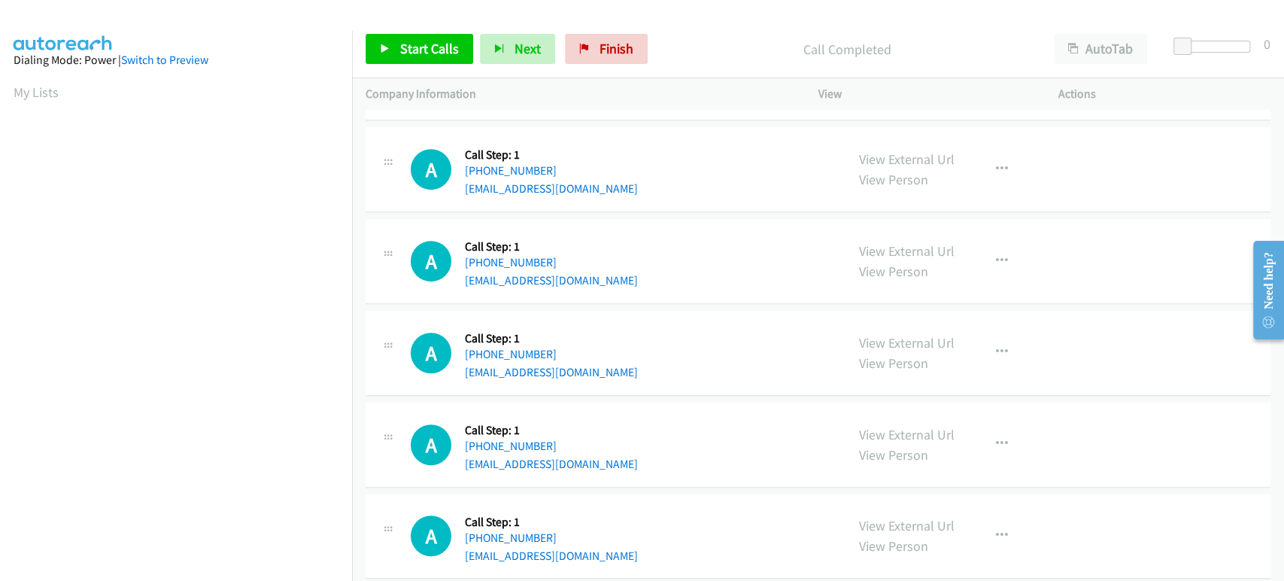
scroll to position [513, 0]
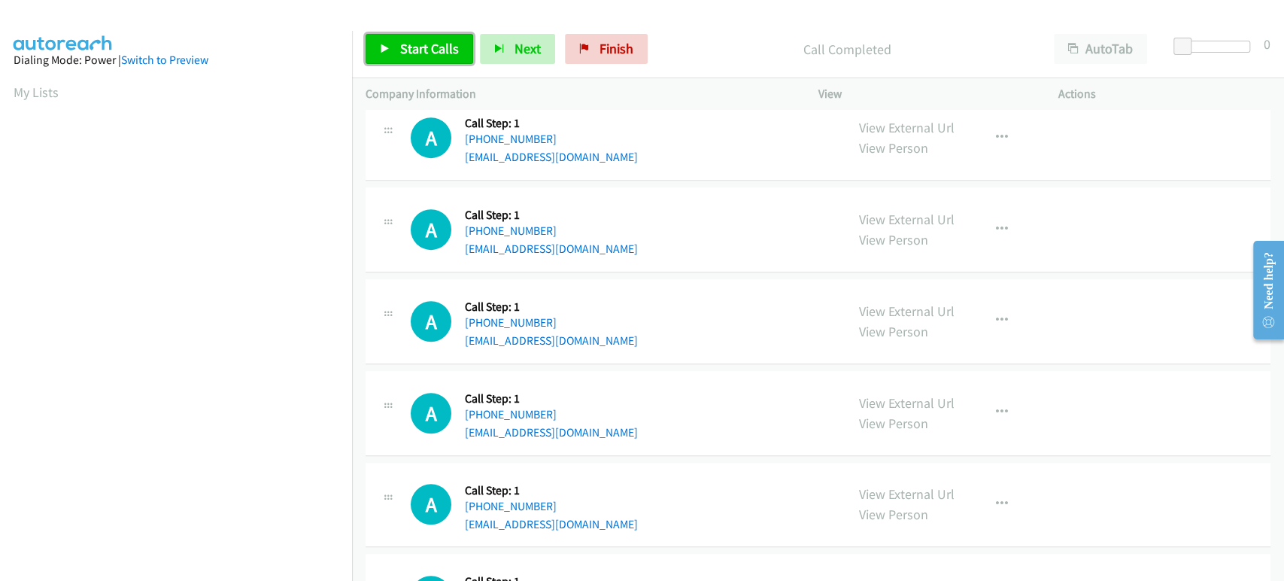
click at [397, 49] on link "Start Calls" at bounding box center [419, 49] width 108 height 30
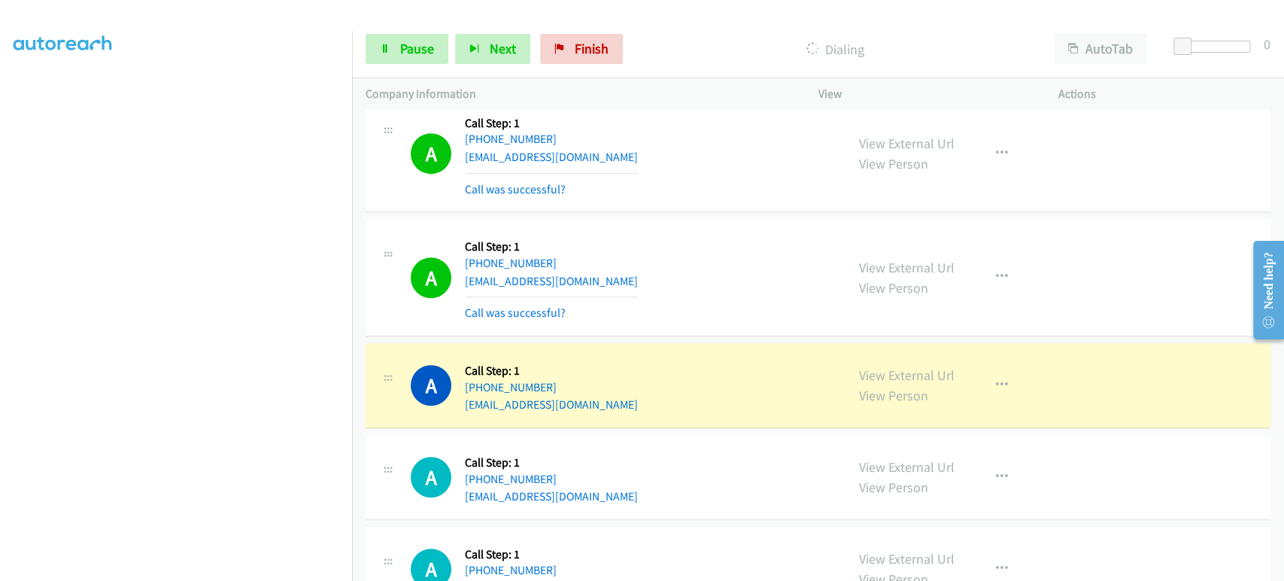
scroll to position [0, 0]
drag, startPoint x: 407, startPoint y: 36, endPoint x: 301, endPoint y: 110, distance: 129.1
click at [408, 37] on link "Pause" at bounding box center [406, 49] width 83 height 30
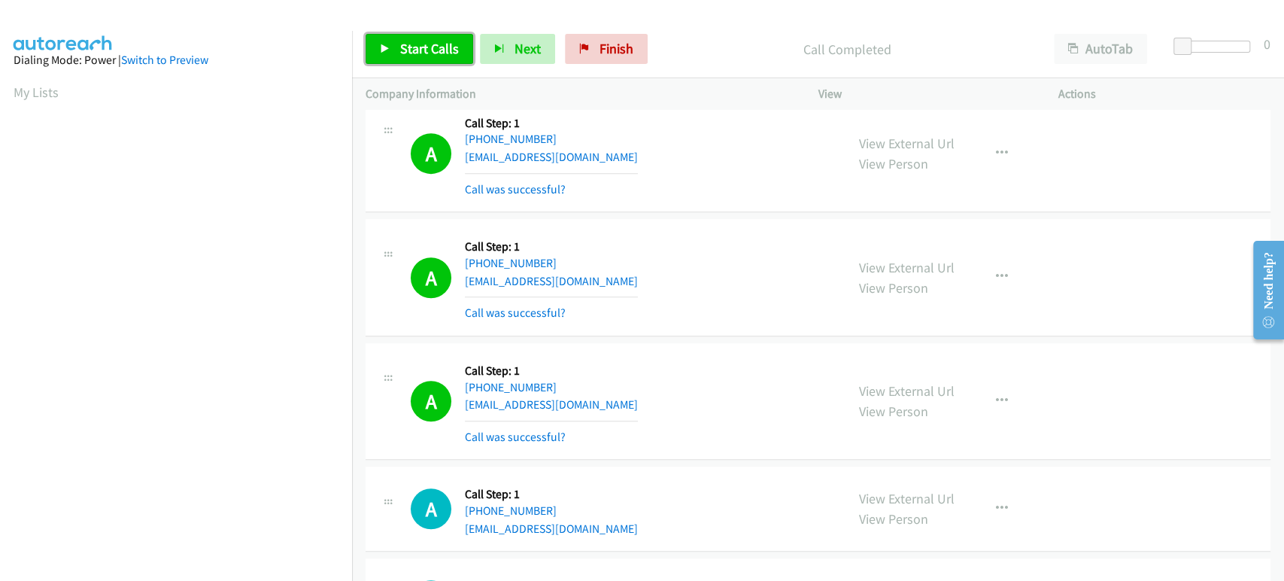
click at [426, 54] on span "Start Calls" at bounding box center [429, 48] width 59 height 17
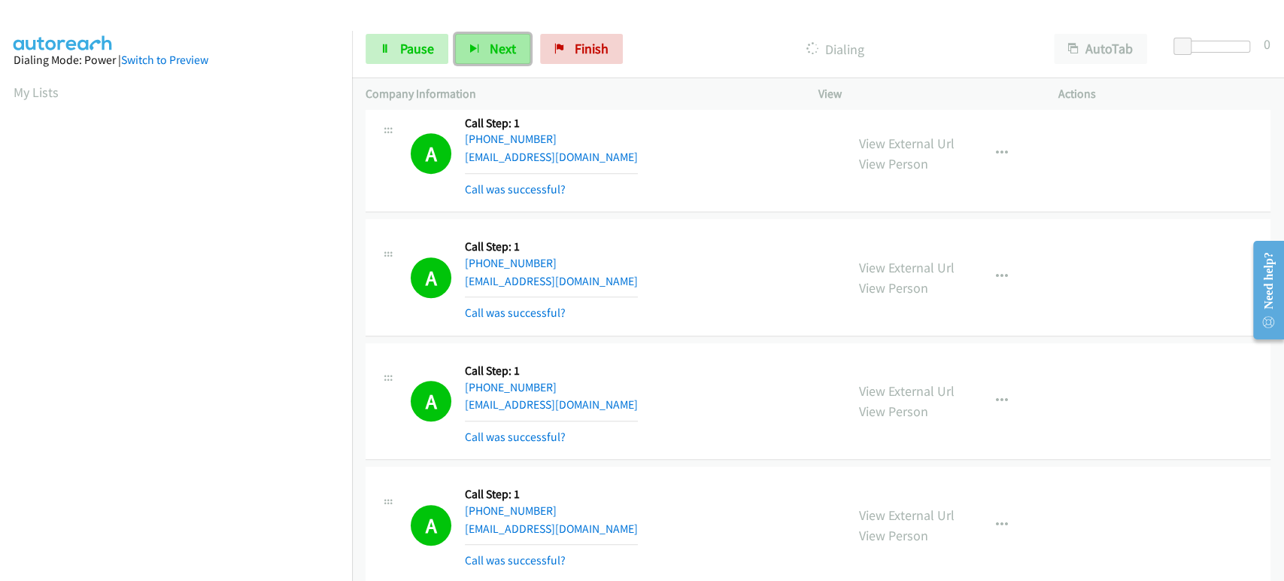
click at [486, 55] on button "Next" at bounding box center [492, 49] width 75 height 30
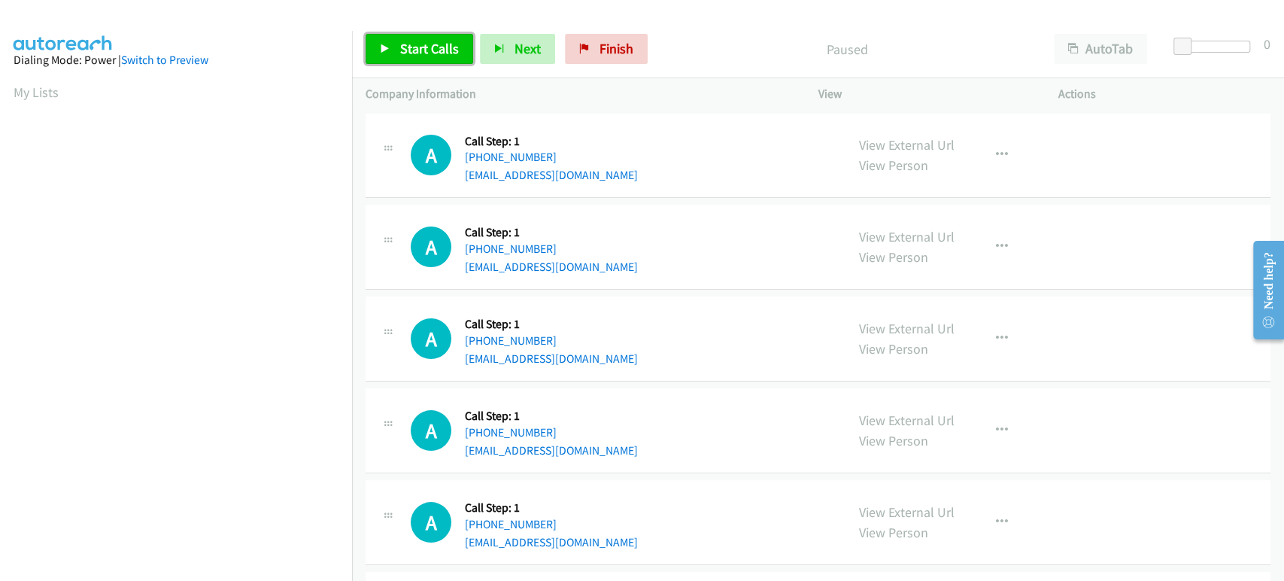
click at [433, 41] on span "Start Calls" at bounding box center [429, 48] width 59 height 17
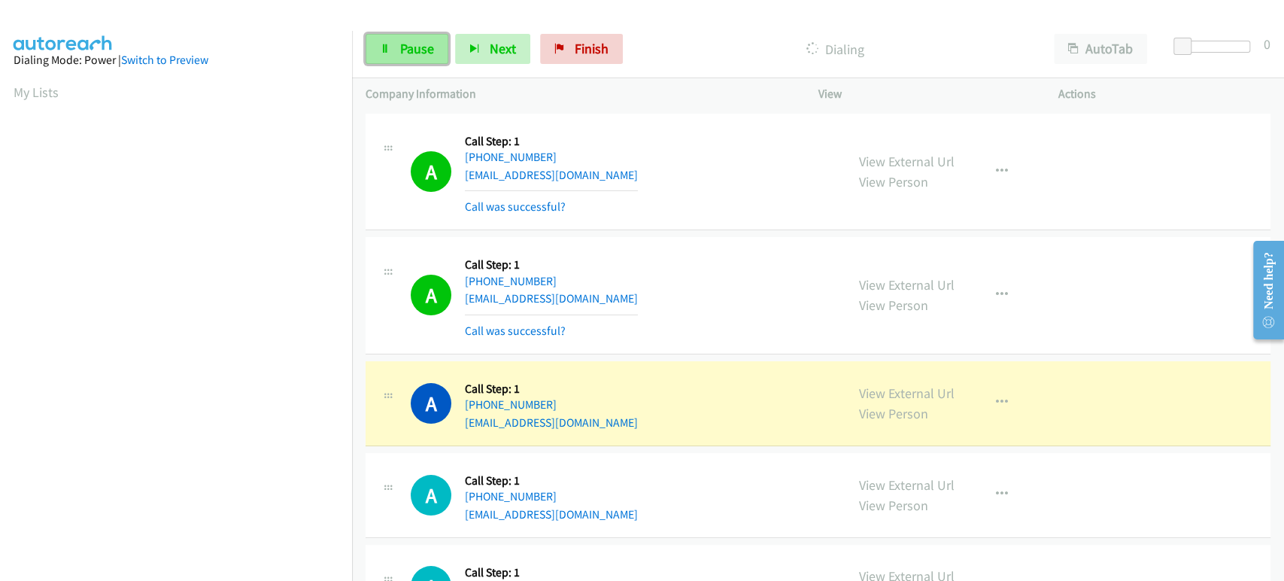
click at [391, 40] on link "Pause" at bounding box center [406, 49] width 83 height 30
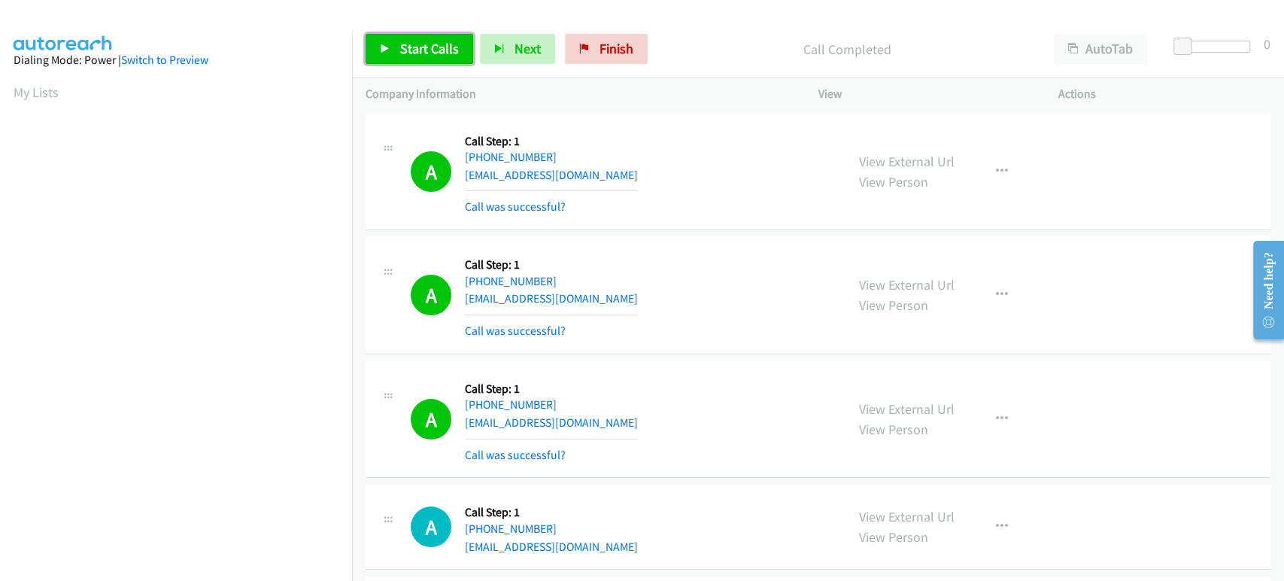
click at [405, 50] on span "Start Calls" at bounding box center [429, 48] width 59 height 17
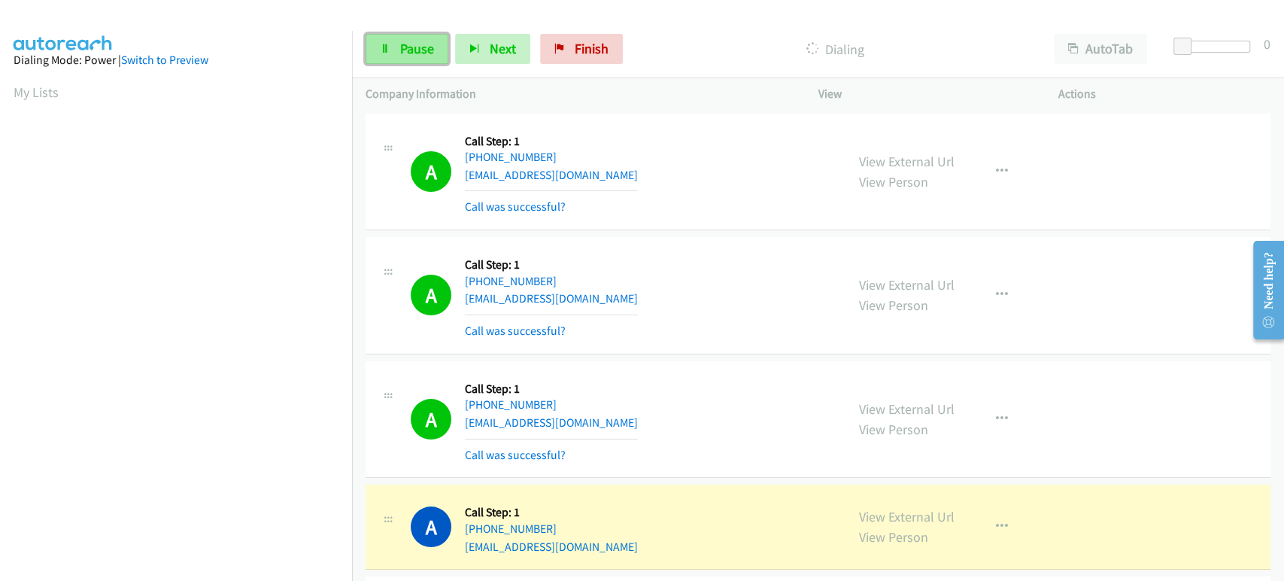
click at [398, 38] on link "Pause" at bounding box center [406, 49] width 83 height 30
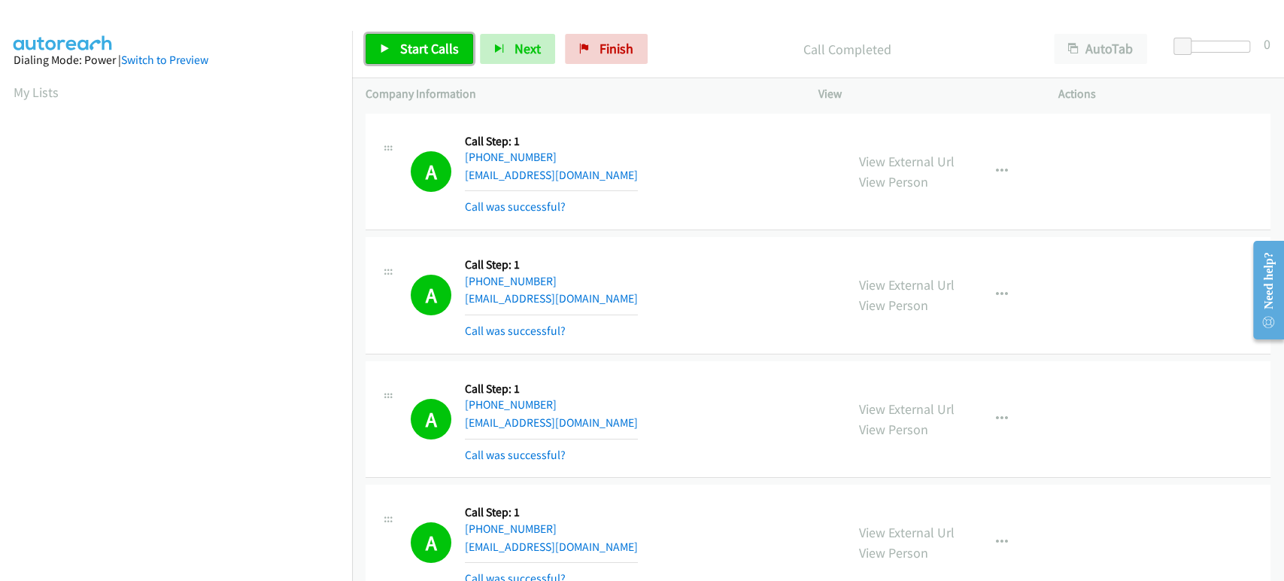
click at [393, 47] on link "Start Calls" at bounding box center [419, 49] width 108 height 30
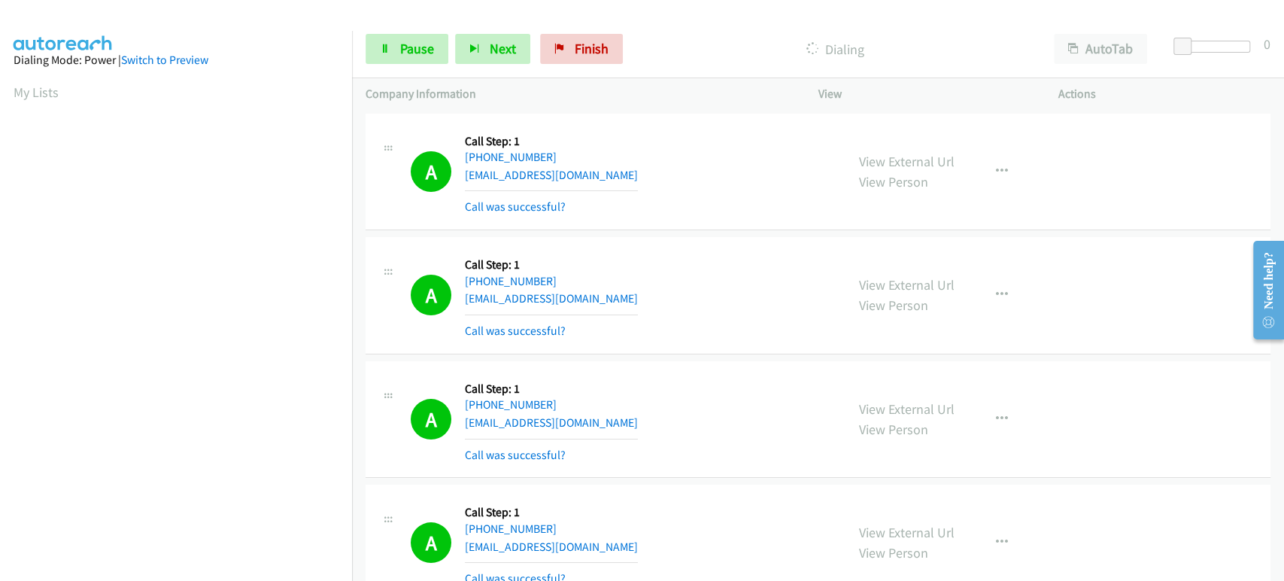
click at [392, 65] on div "Start Calls Pause Next Finish Dialing AutoTab AutoTab 0" at bounding box center [818, 49] width 932 height 58
click at [396, 57] on link "Pause" at bounding box center [406, 49] width 83 height 30
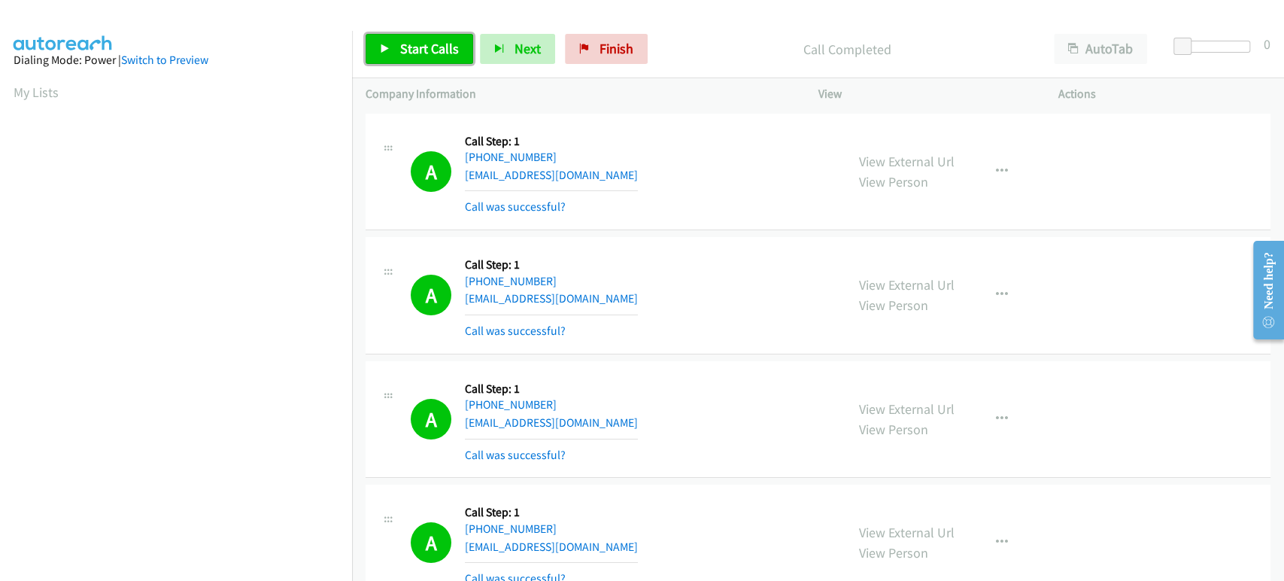
click at [411, 50] on span "Start Calls" at bounding box center [429, 48] width 59 height 17
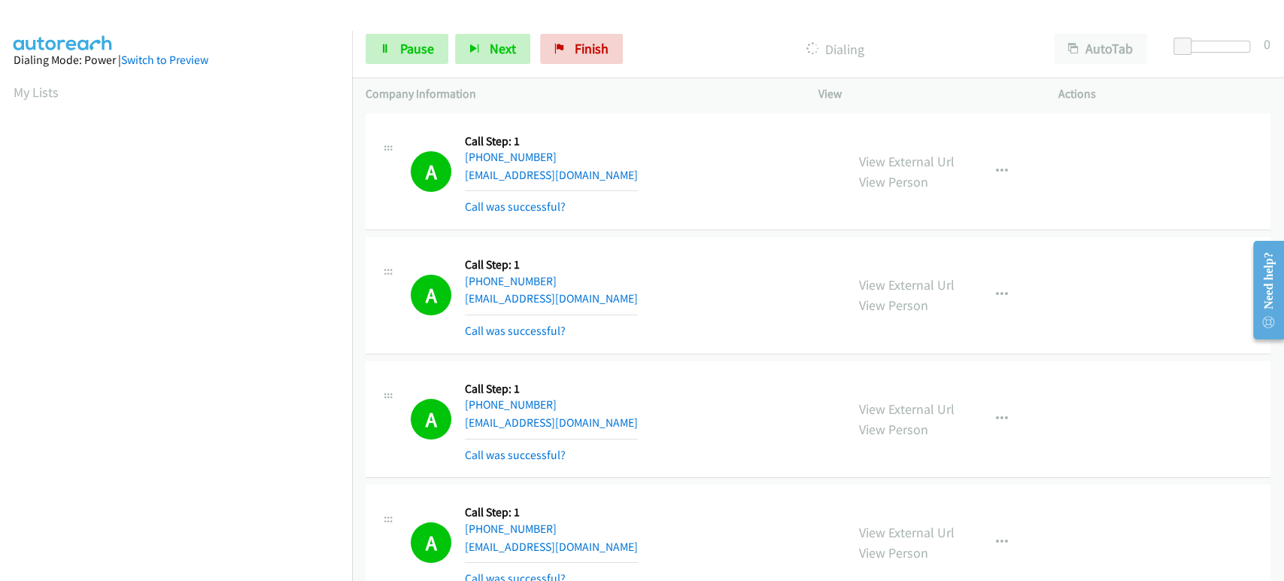
scroll to position [264, 0]
click at [423, 62] on link "Pause" at bounding box center [406, 49] width 83 height 30
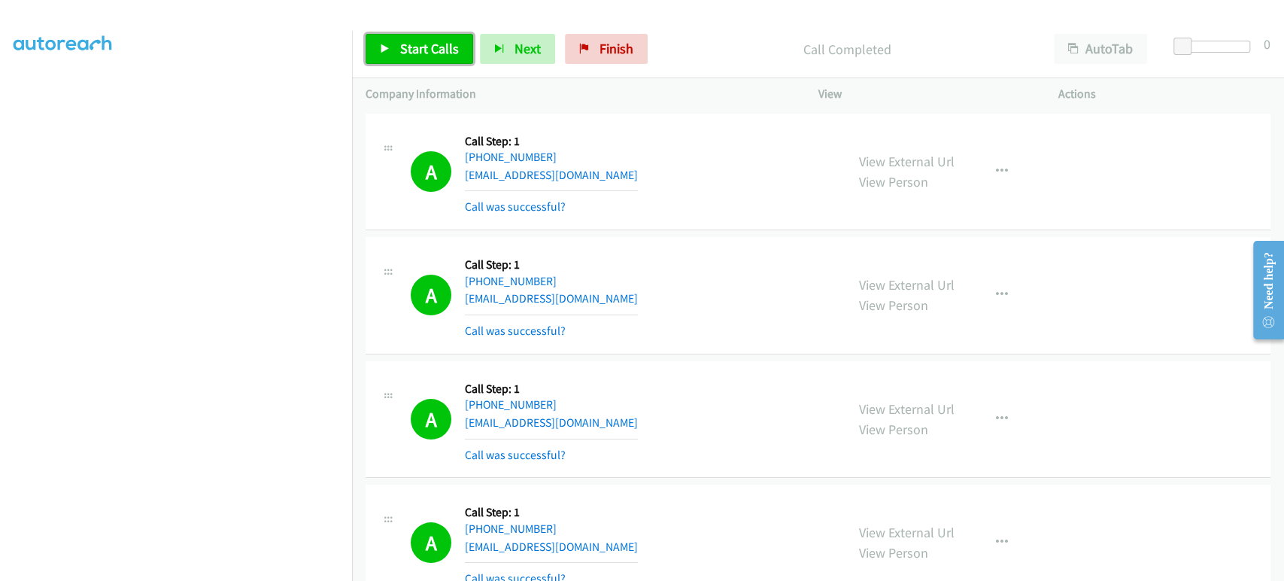
click at [417, 59] on link "Start Calls" at bounding box center [419, 49] width 108 height 30
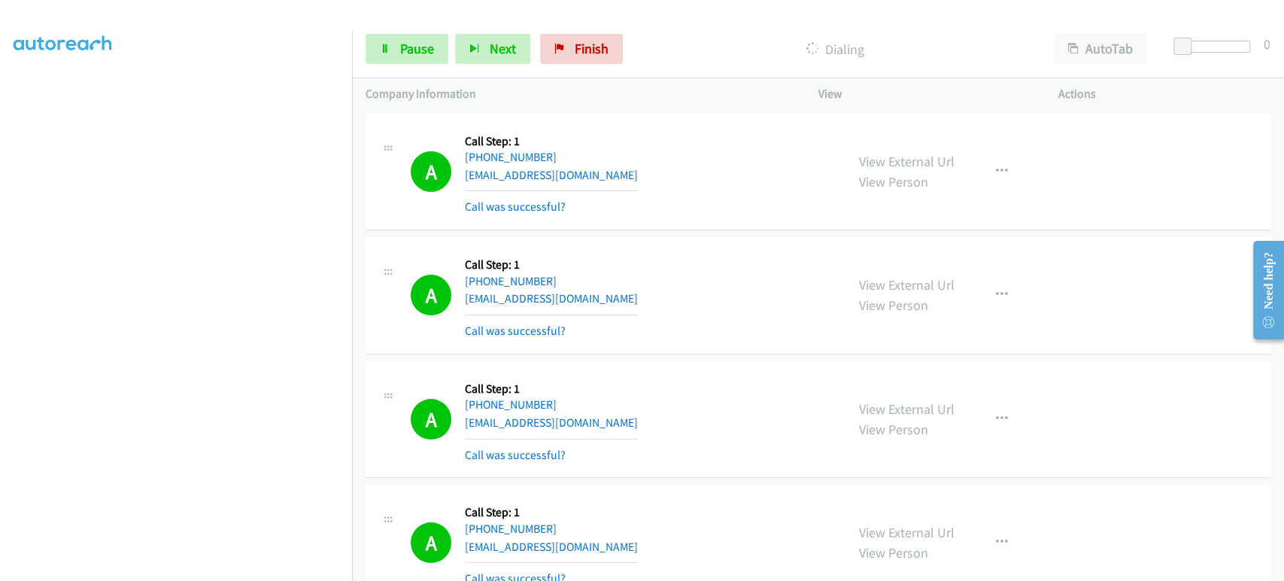
scroll to position [0, 0]
click at [391, 46] on link "Pause" at bounding box center [406, 49] width 83 height 30
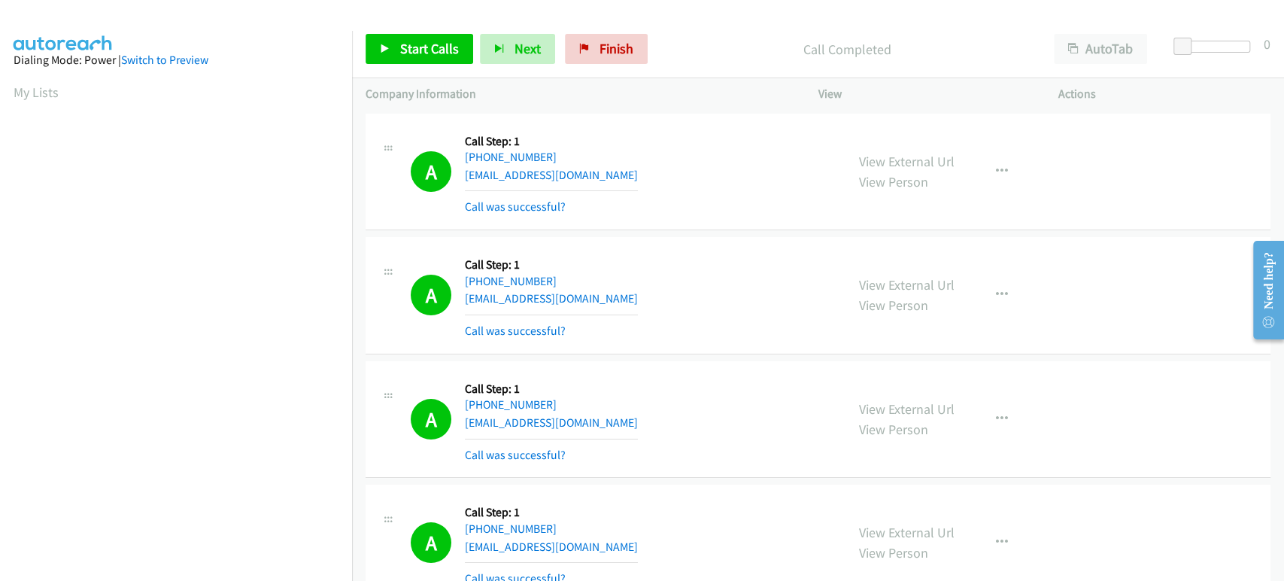
scroll to position [264, 0]
click at [445, 47] on span "Start Calls" at bounding box center [429, 48] width 59 height 17
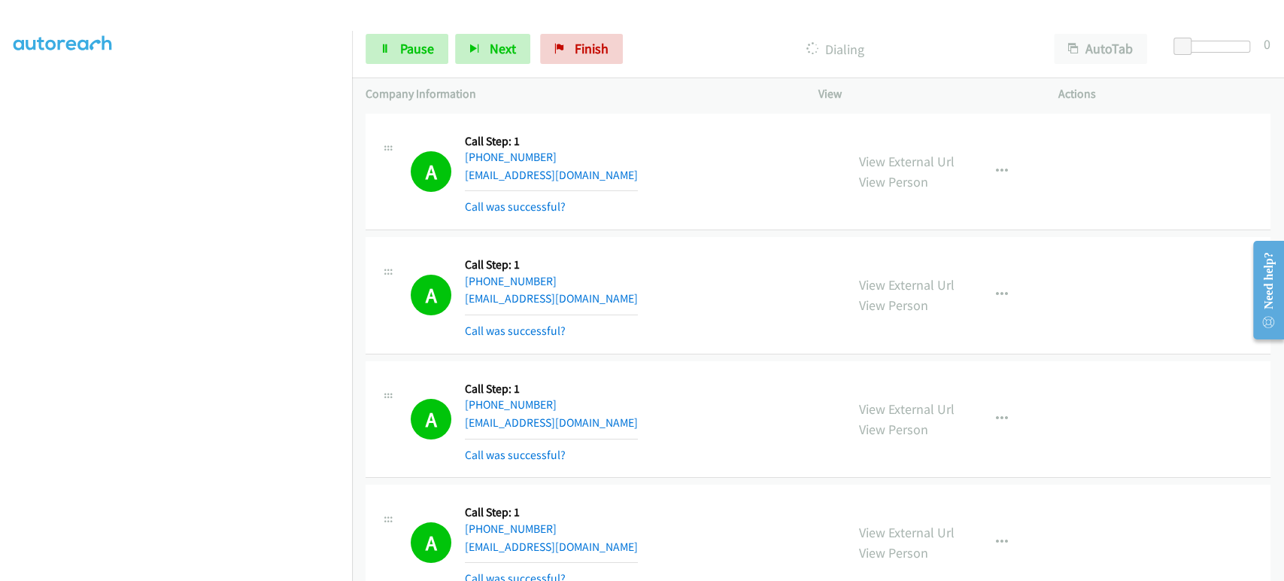
scroll to position [0, 0]
click at [404, 39] on link "Pause" at bounding box center [406, 49] width 83 height 30
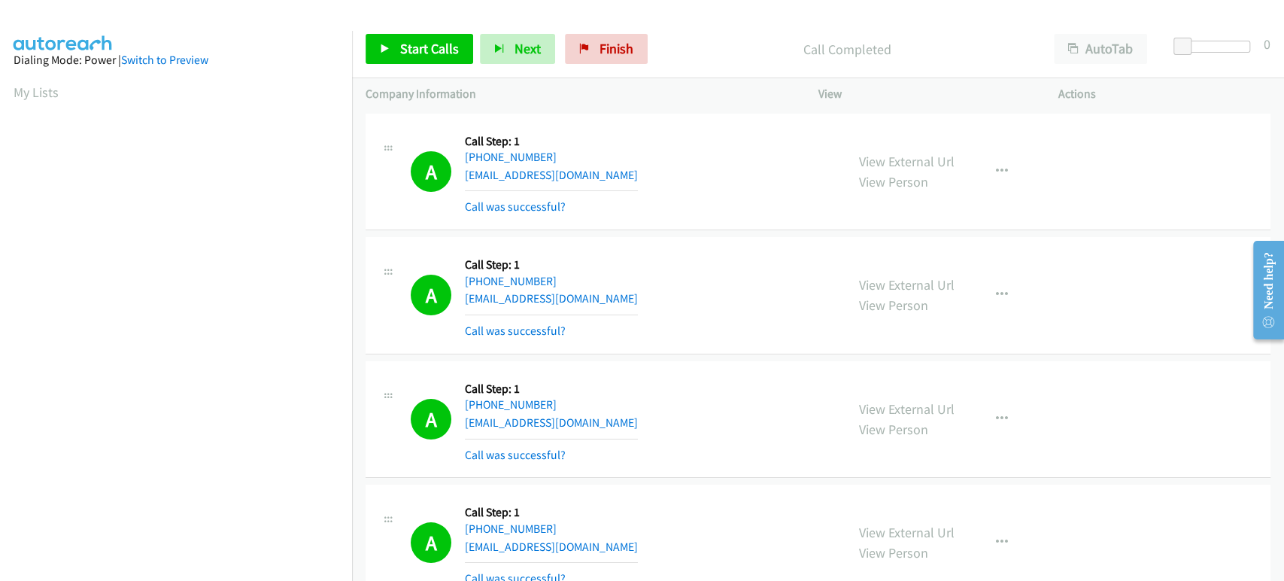
scroll to position [264, 0]
click at [396, 52] on link "Start Calls" at bounding box center [419, 49] width 108 height 30
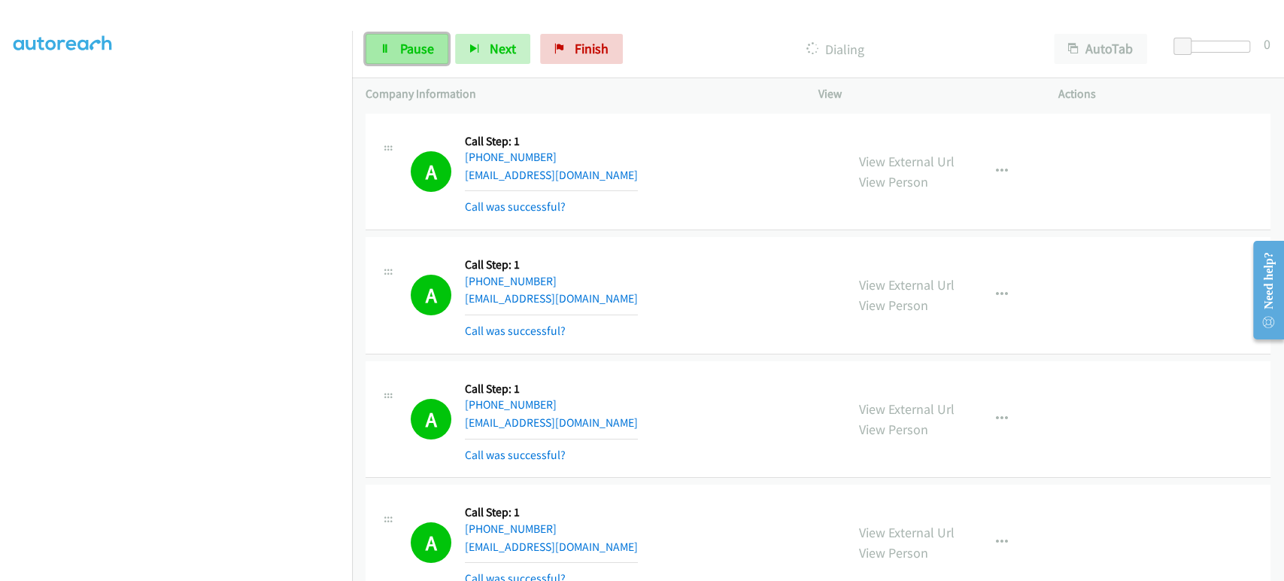
click at [434, 35] on link "Pause" at bounding box center [406, 49] width 83 height 30
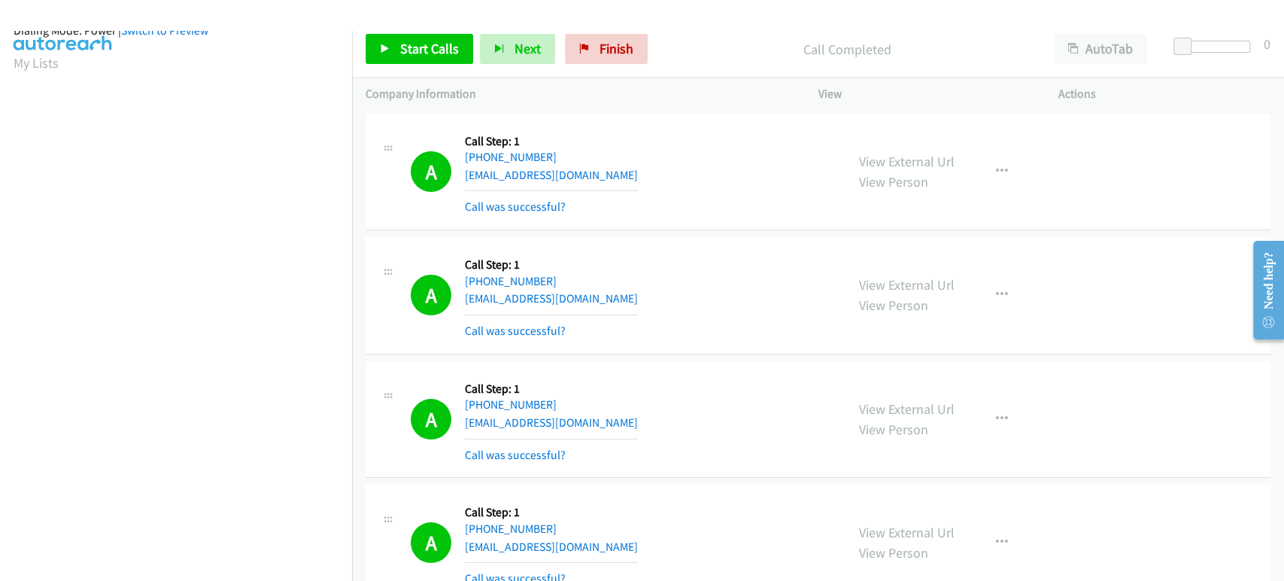
scroll to position [0, 0]
click at [434, 44] on span "Start Calls" at bounding box center [429, 48] width 59 height 17
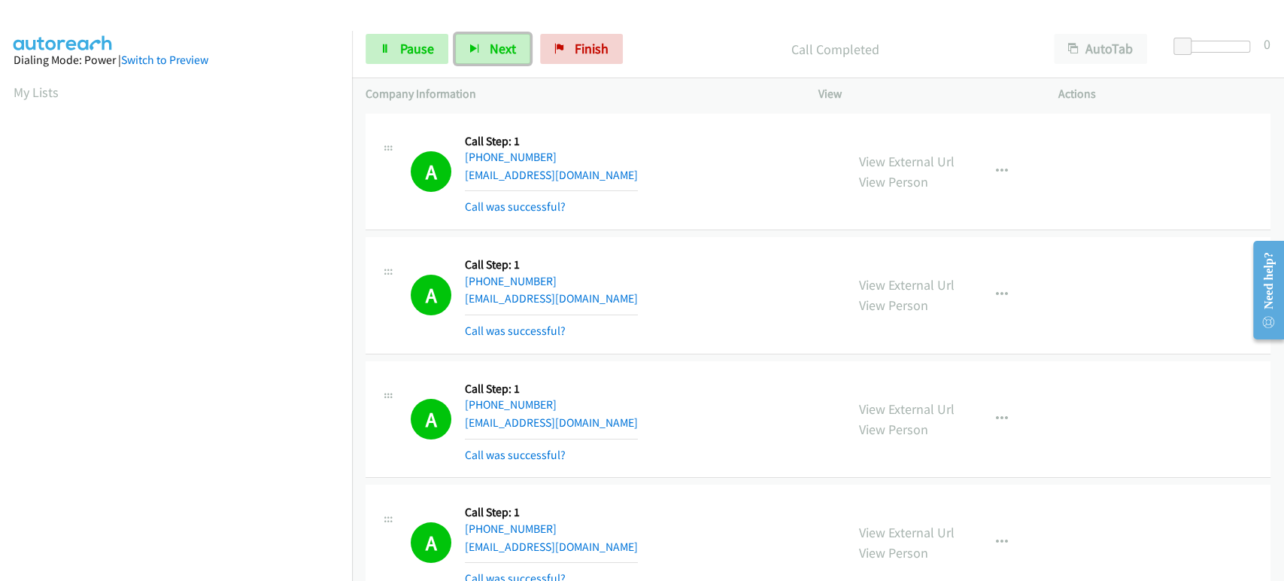
drag, startPoint x: 481, startPoint y: 50, endPoint x: 290, endPoint y: 73, distance: 192.4
click at [481, 50] on button "Next" at bounding box center [492, 49] width 75 height 30
click at [409, 47] on span "Pause" at bounding box center [417, 48] width 34 height 17
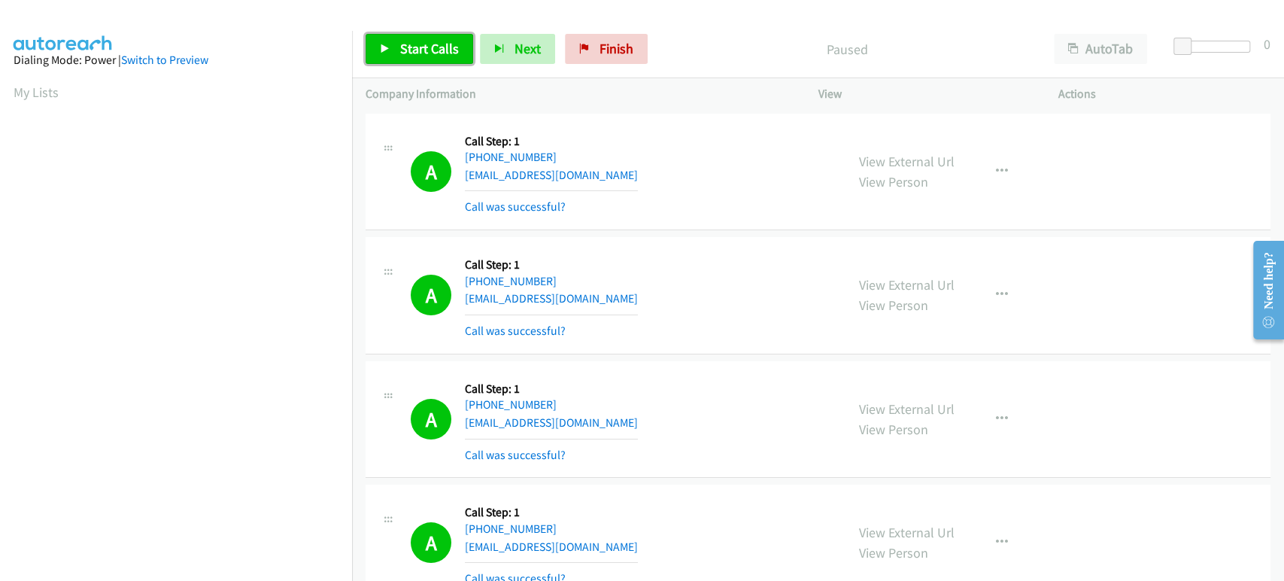
click at [438, 44] on span "Start Calls" at bounding box center [429, 48] width 59 height 17
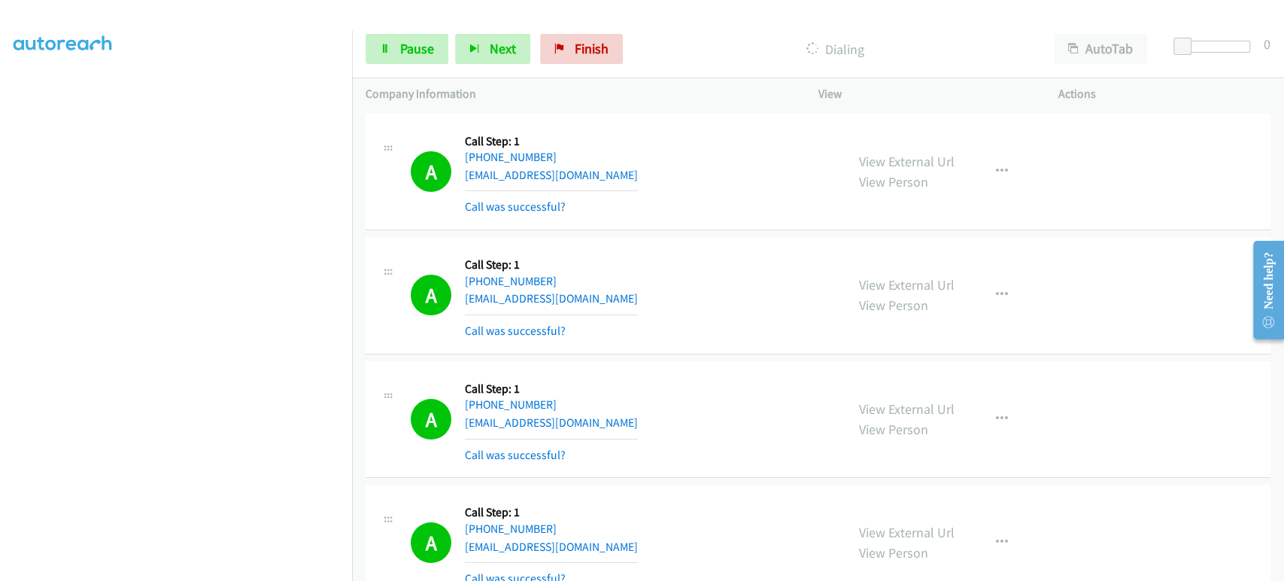
scroll to position [264, 0]
click at [395, 52] on link "Pause" at bounding box center [406, 49] width 83 height 30
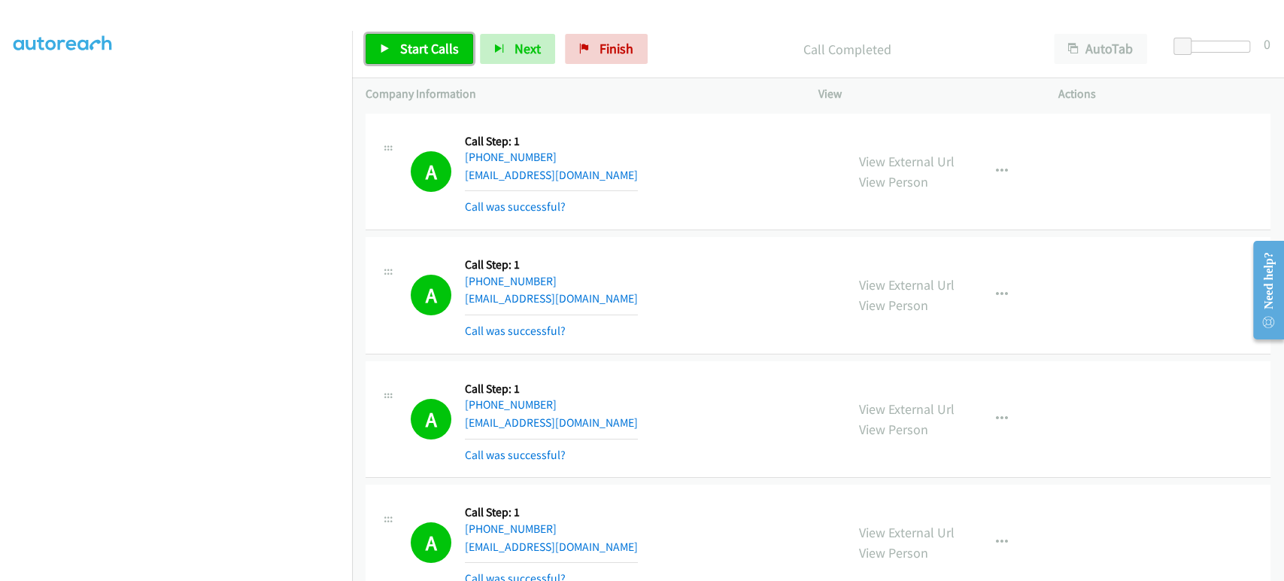
click at [403, 55] on span "Start Calls" at bounding box center [429, 48] width 59 height 17
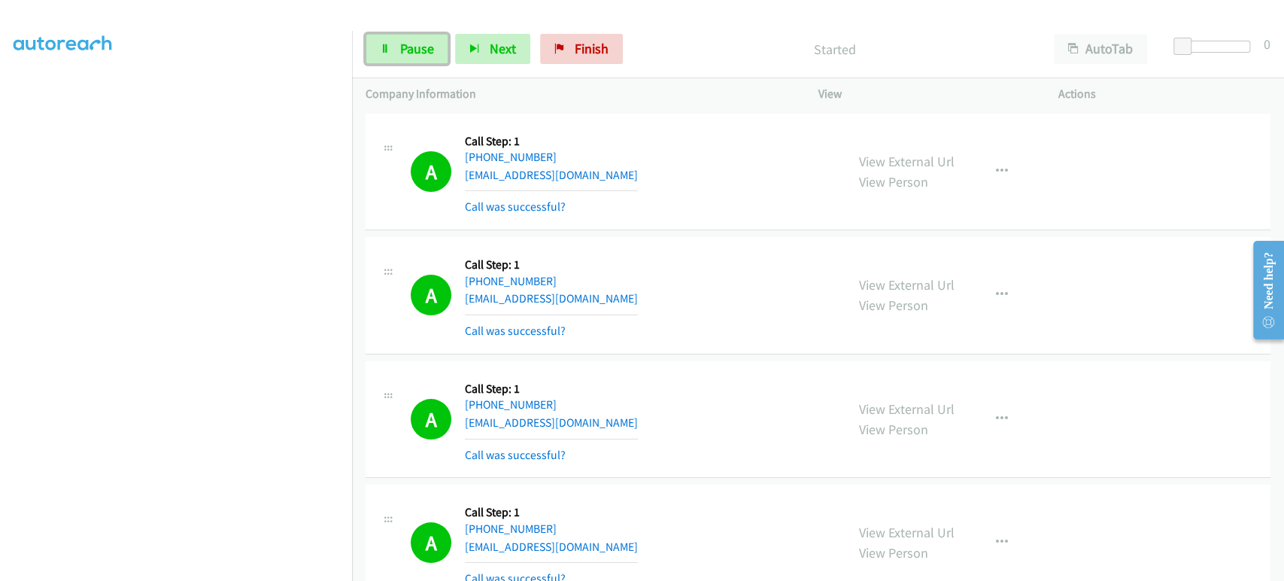
click at [403, 55] on span "Pause" at bounding box center [417, 48] width 34 height 17
click at [403, 37] on link "Pause" at bounding box center [406, 49] width 83 height 30
click at [752, 38] on div "Started" at bounding box center [834, 49] width 411 height 30
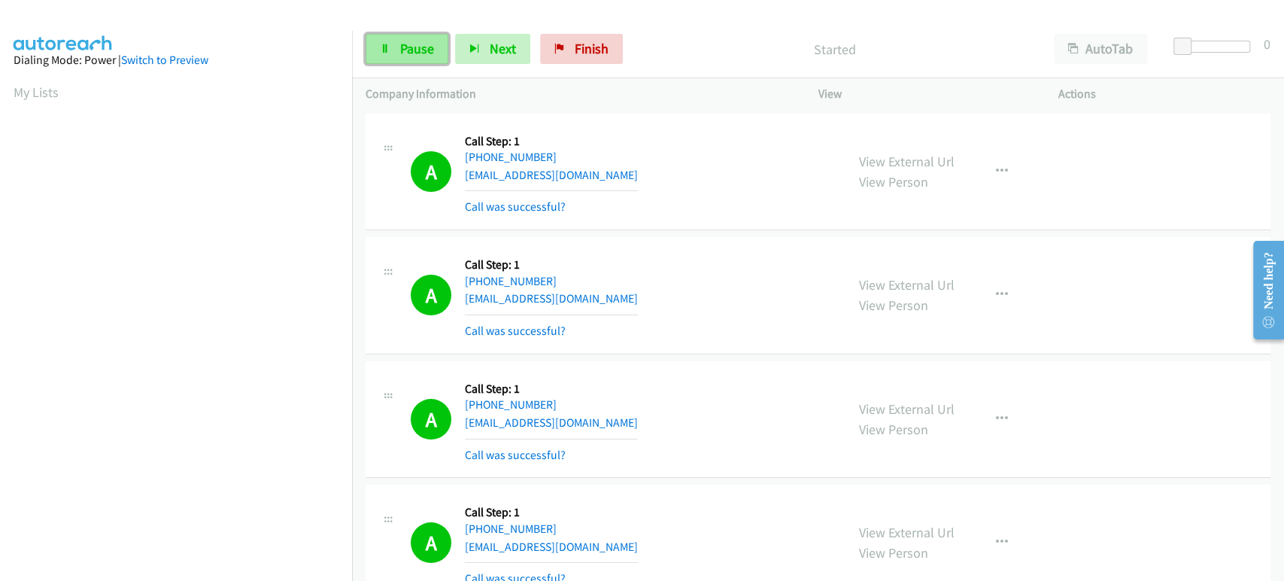
click at [411, 45] on span "Pause" at bounding box center [417, 48] width 34 height 17
click at [427, 54] on span "Start Calls" at bounding box center [429, 48] width 59 height 17
click at [397, 59] on link "Pause" at bounding box center [406, 49] width 83 height 30
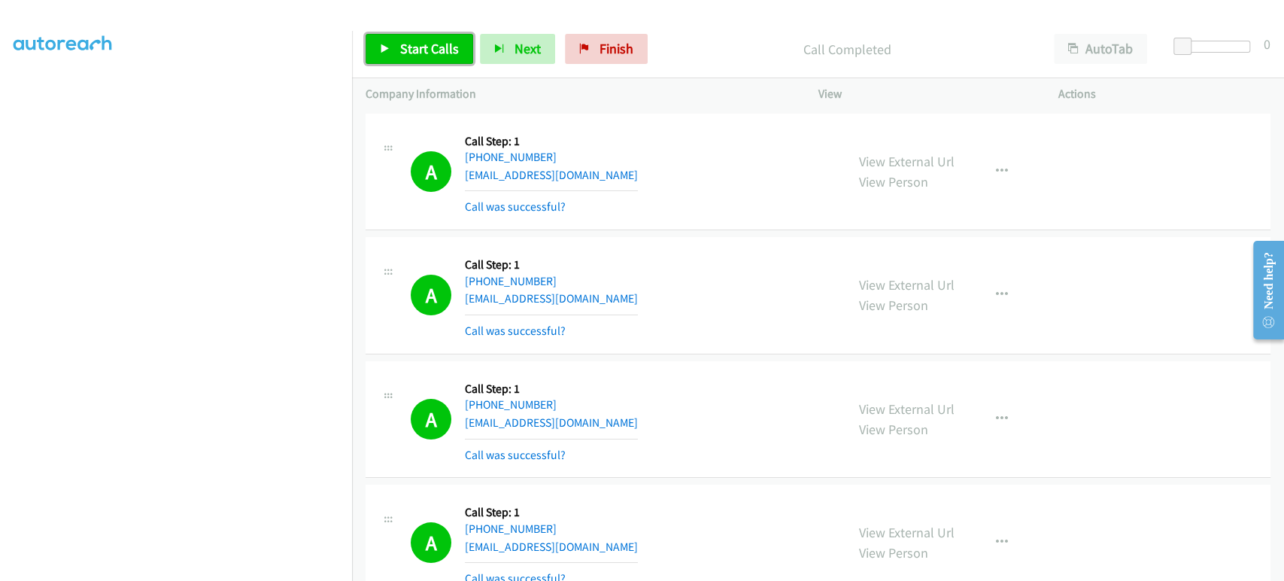
click at [414, 39] on link "Start Calls" at bounding box center [419, 49] width 108 height 30
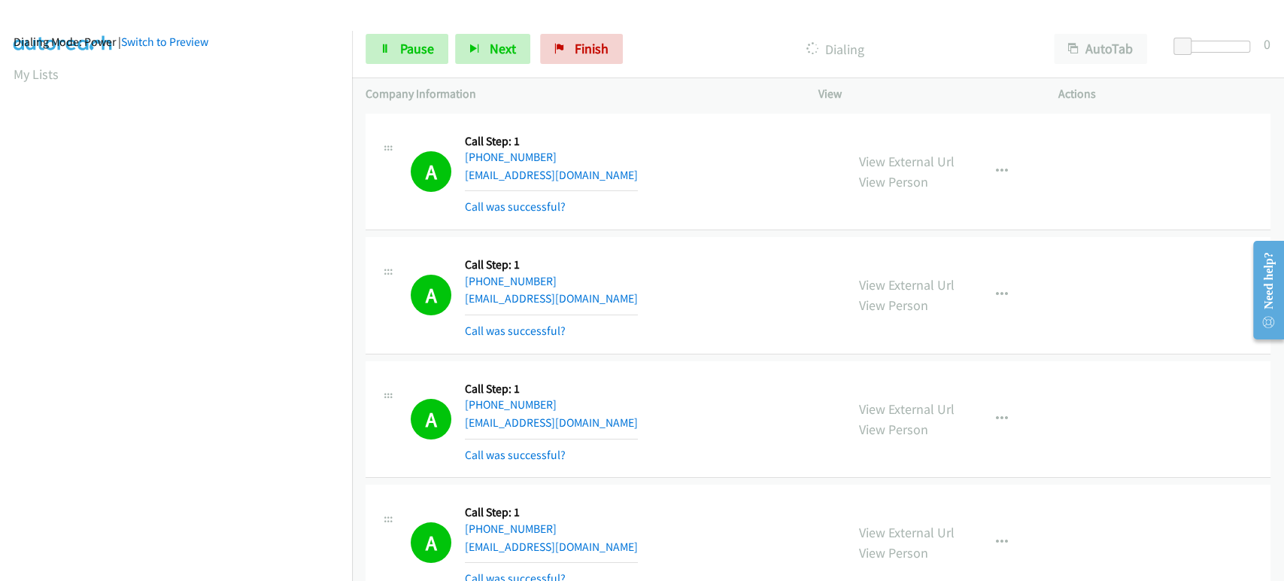
scroll to position [0, 0]
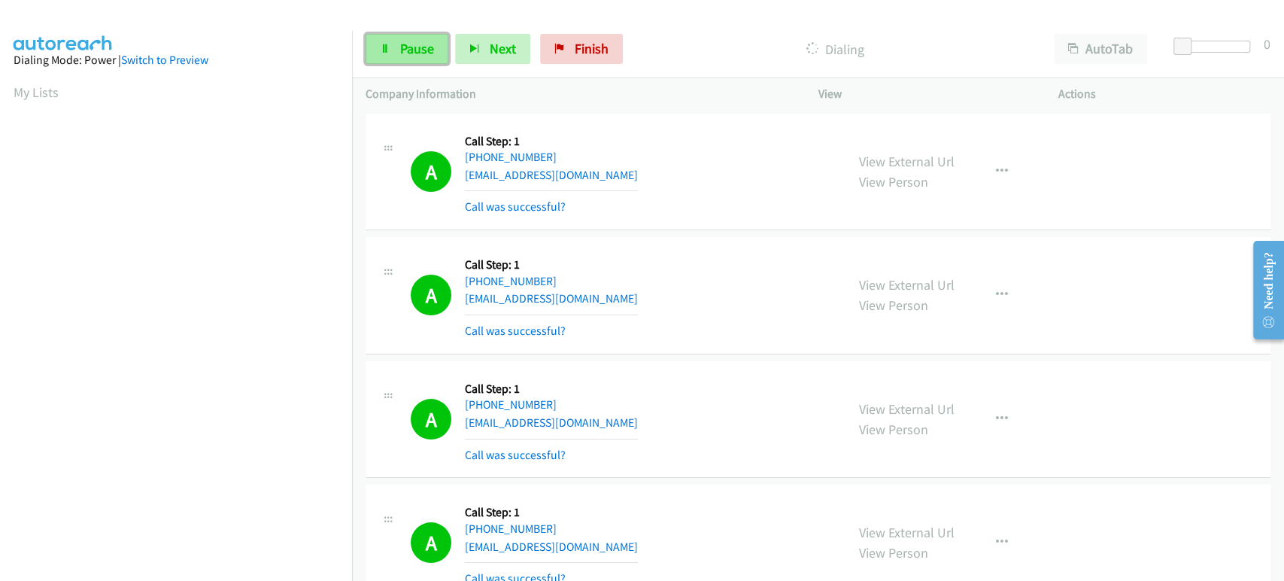
click at [403, 50] on span "Pause" at bounding box center [417, 48] width 34 height 17
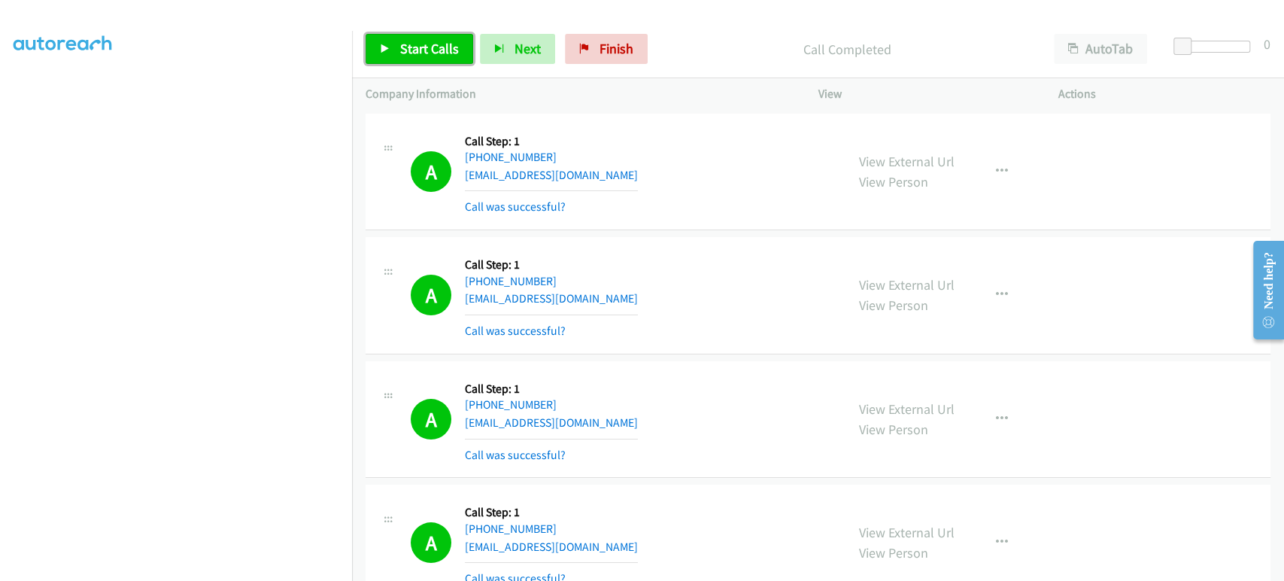
click at [415, 55] on span "Start Calls" at bounding box center [429, 48] width 59 height 17
click at [405, 56] on span "Pause" at bounding box center [417, 48] width 34 height 17
click at [385, 53] on icon at bounding box center [385, 49] width 11 height 11
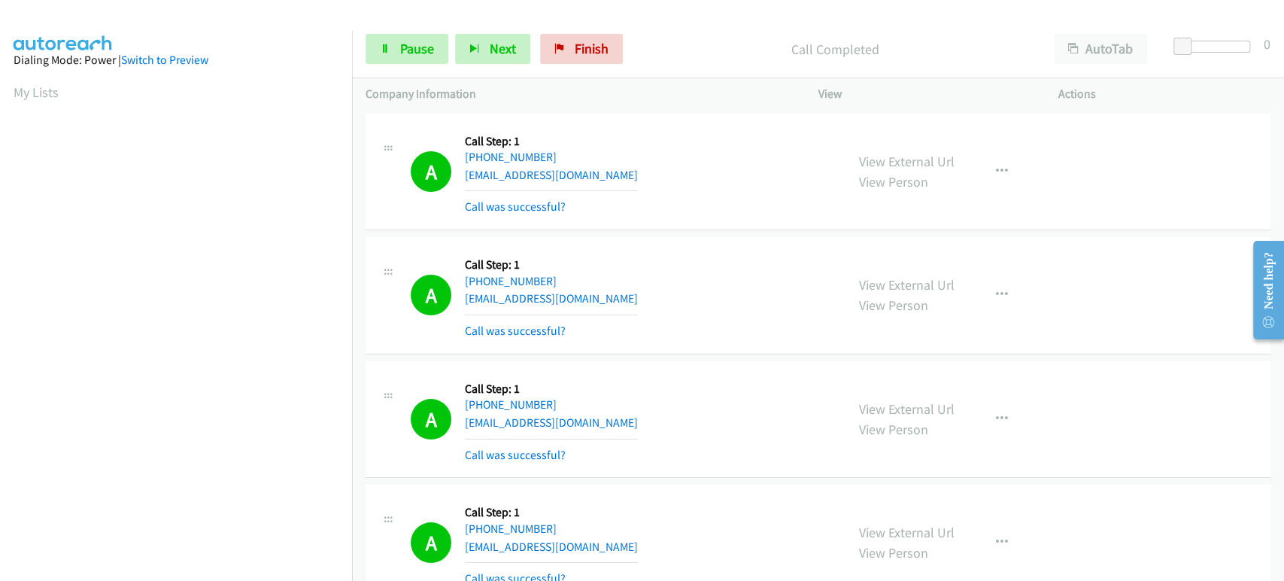
click at [355, 101] on div "Company Information" at bounding box center [578, 94] width 453 height 32
click at [398, 38] on link "Pause" at bounding box center [406, 49] width 83 height 30
drag, startPoint x: 439, startPoint y: 45, endPoint x: 450, endPoint y: 53, distance: 12.9
click at [438, 44] on span "Start Calls" at bounding box center [429, 48] width 59 height 17
click at [414, 54] on span "Pause" at bounding box center [417, 48] width 34 height 17
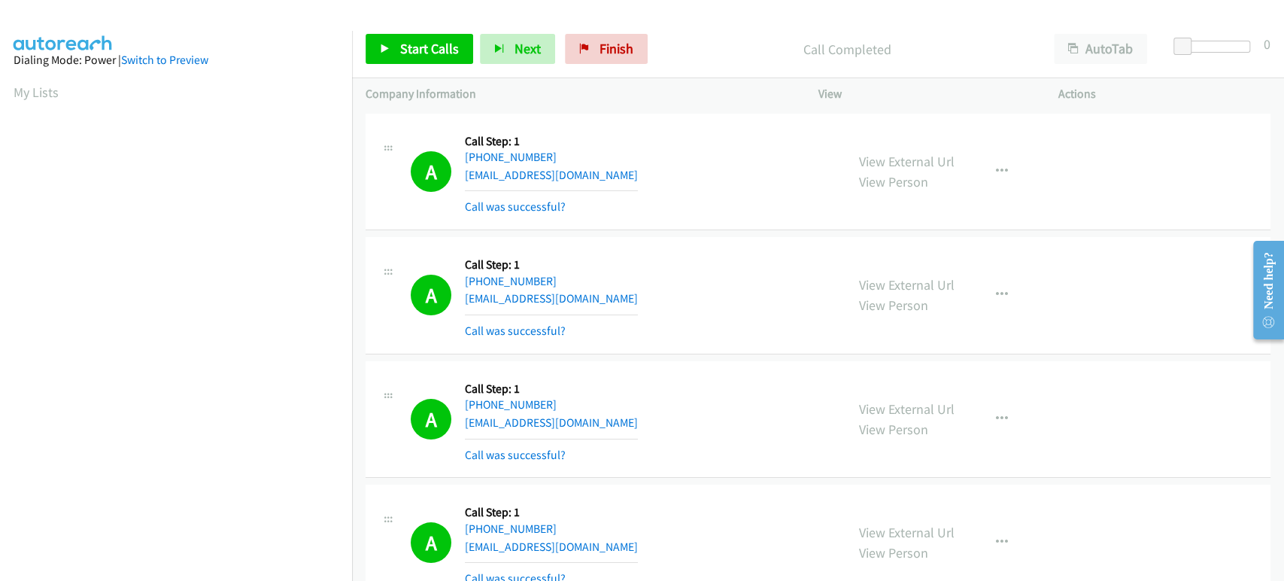
scroll to position [264, 0]
click at [424, 59] on link "Start Calls" at bounding box center [419, 49] width 108 height 30
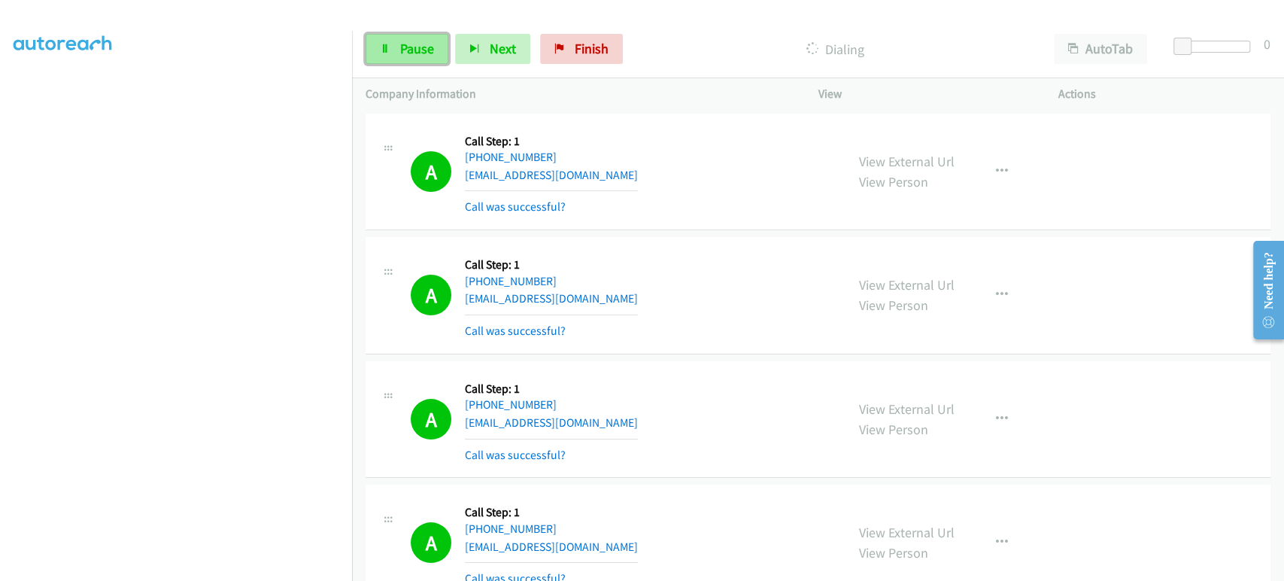
click at [398, 49] on link "Pause" at bounding box center [406, 49] width 83 height 30
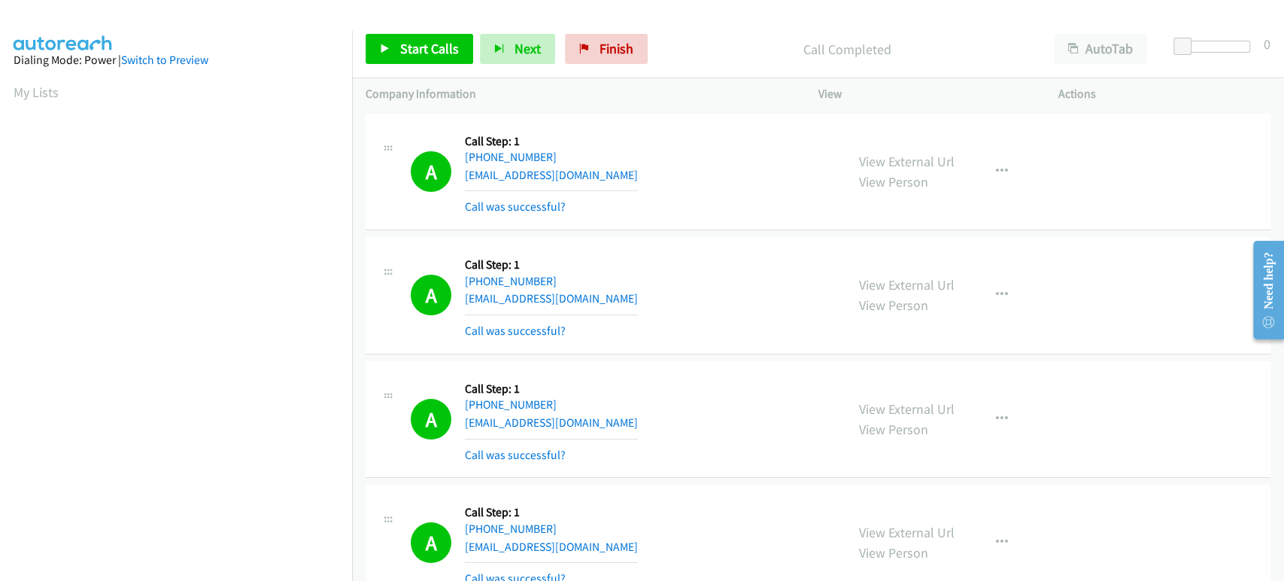
scroll to position [0, 0]
click at [400, 51] on span "Start Calls" at bounding box center [429, 48] width 59 height 17
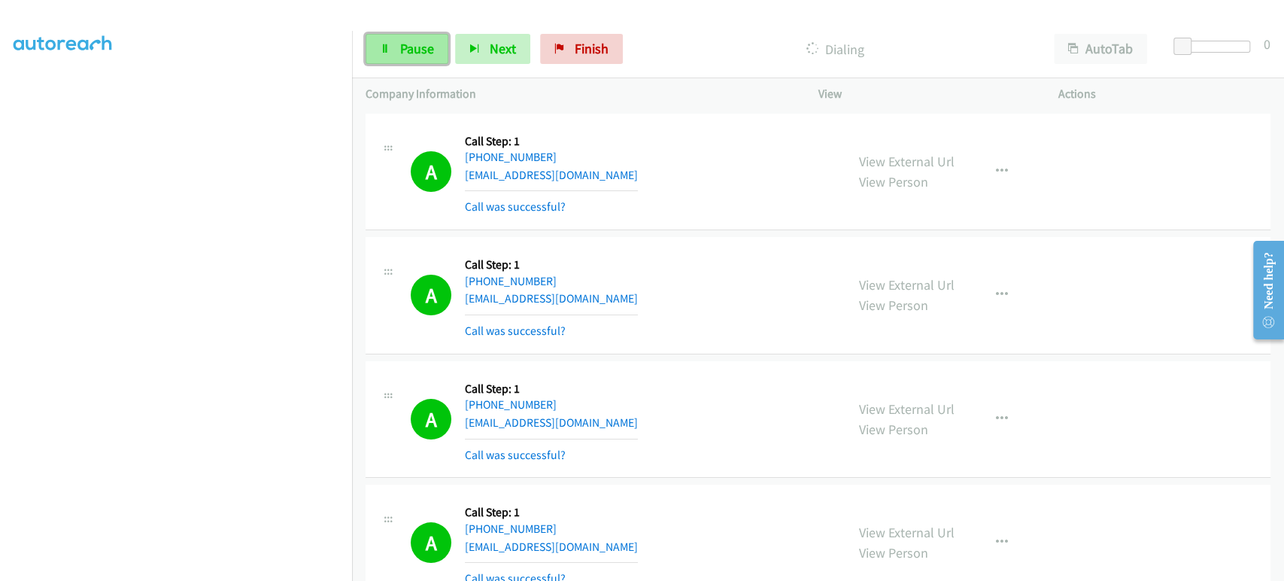
click at [401, 46] on span "Pause" at bounding box center [417, 48] width 34 height 17
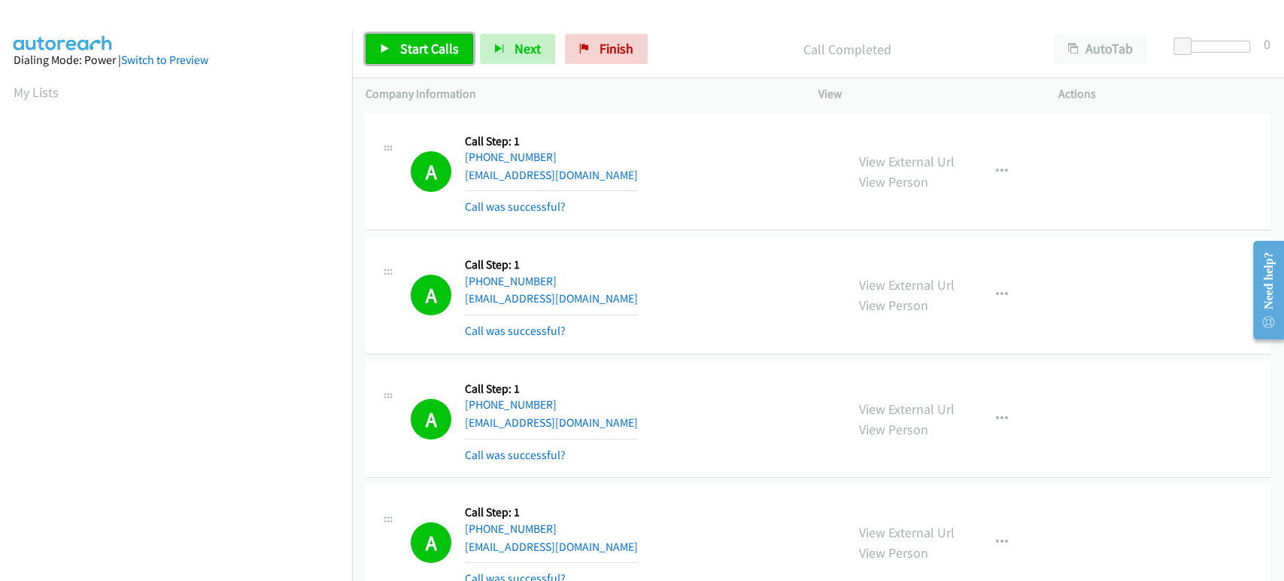
click at [402, 43] on span "Start Calls" at bounding box center [429, 48] width 59 height 17
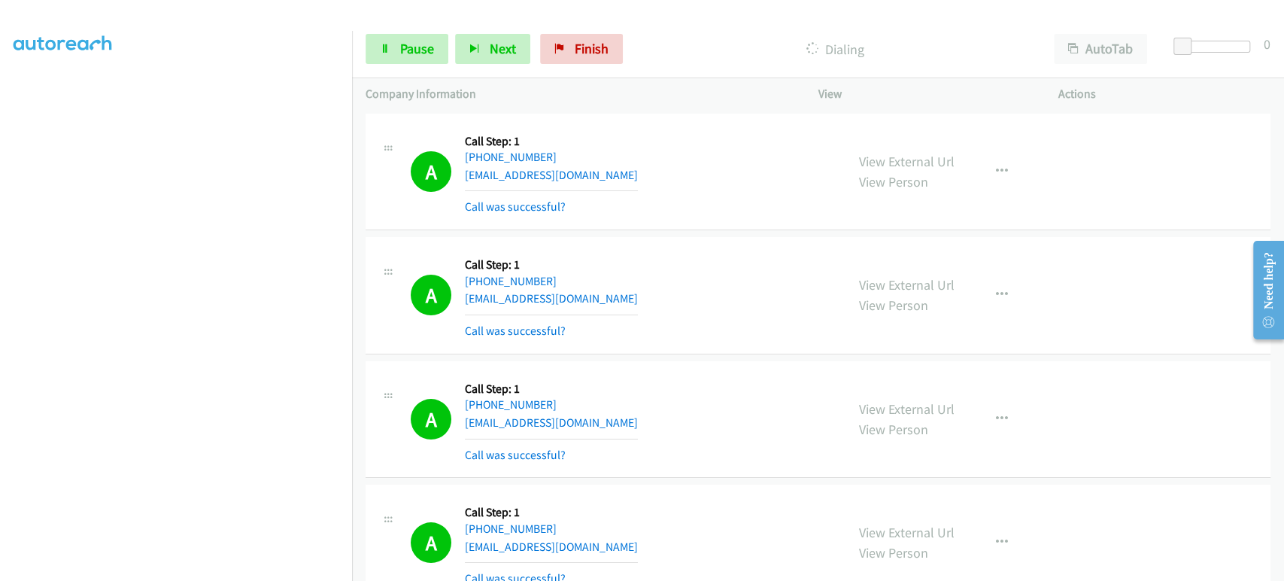
scroll to position [264, 0]
click at [415, 53] on span "Pause" at bounding box center [417, 48] width 34 height 17
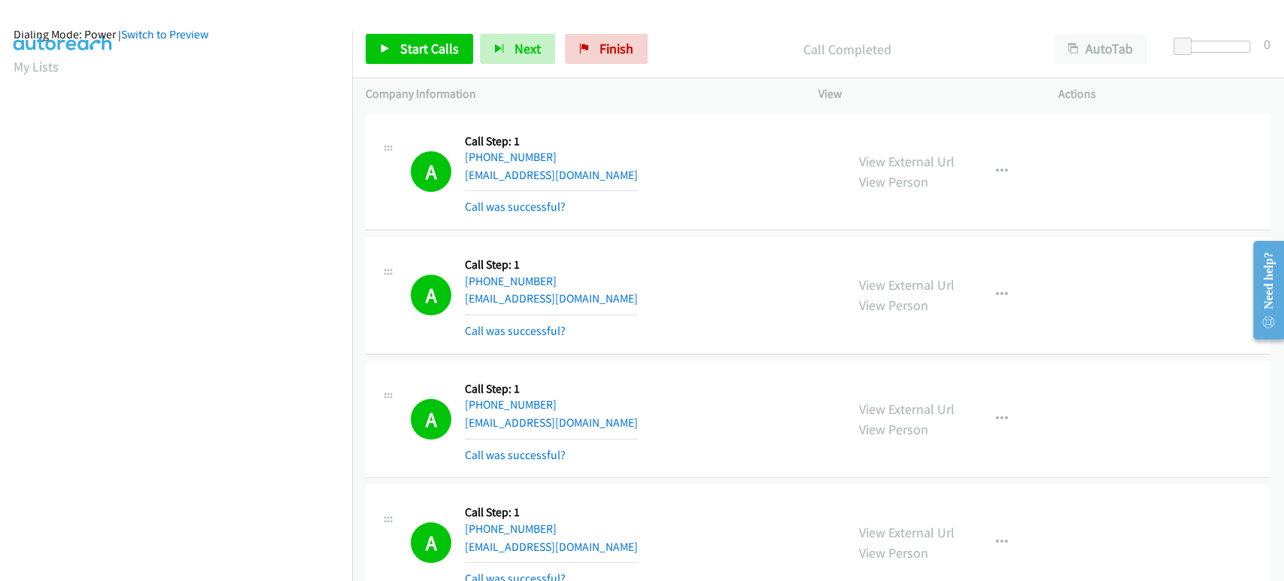
scroll to position [0, 0]
